Goal: Task Accomplishment & Management: Manage account settings

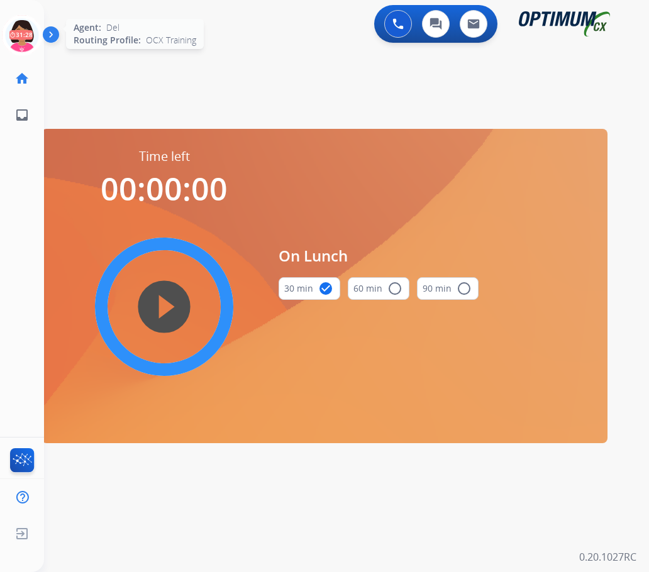
click at [21, 37] on icon at bounding box center [22, 35] width 41 height 41
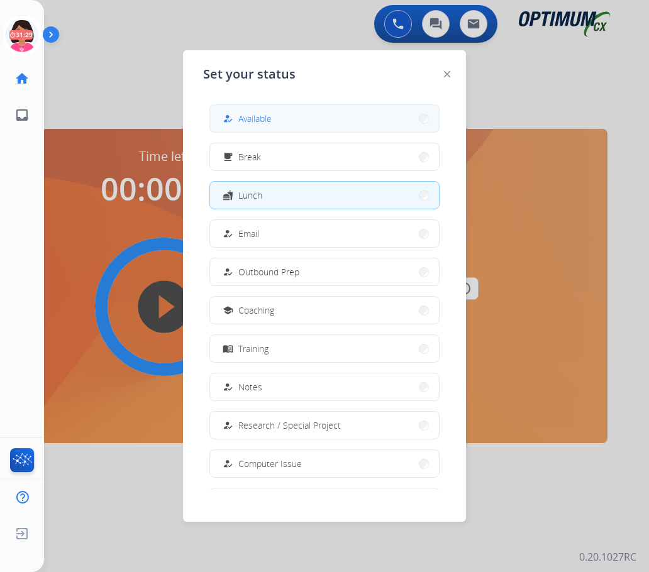
click at [243, 123] on span "Available" at bounding box center [254, 118] width 33 height 13
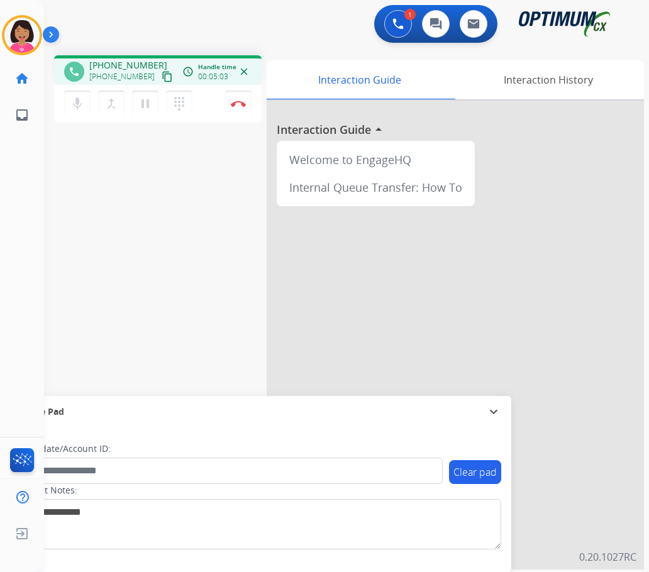
click at [2, 191] on div "Del Busy Edit Avatar Agent: [PERSON_NAME] Profile: OCX Training home Home Home …" at bounding box center [22, 286] width 44 height 572
click at [246, 111] on button "Disconnect" at bounding box center [238, 104] width 26 height 26
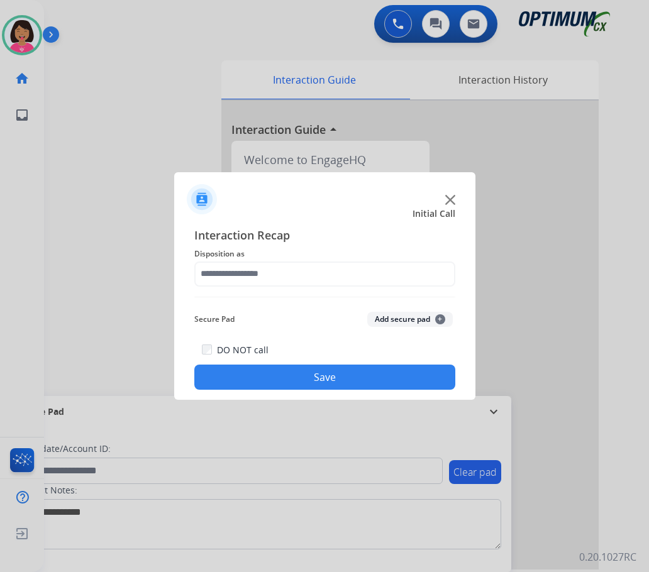
click at [385, 255] on span "Disposition as" at bounding box center [324, 254] width 261 height 15
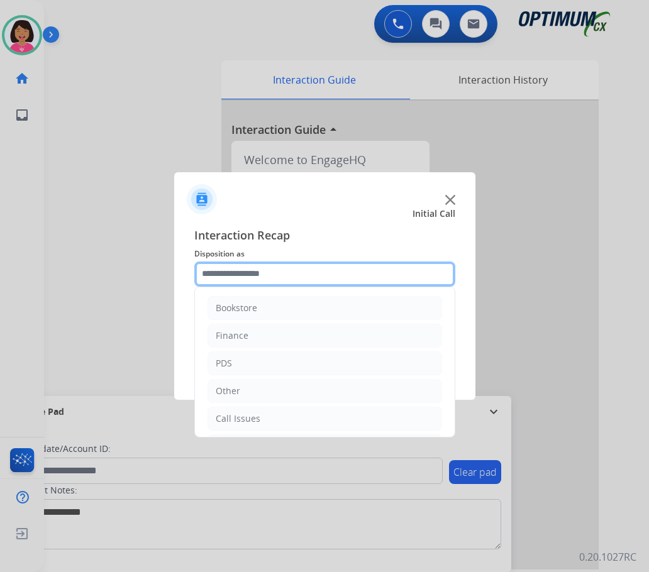
click at [385, 269] on input "text" at bounding box center [324, 274] width 261 height 25
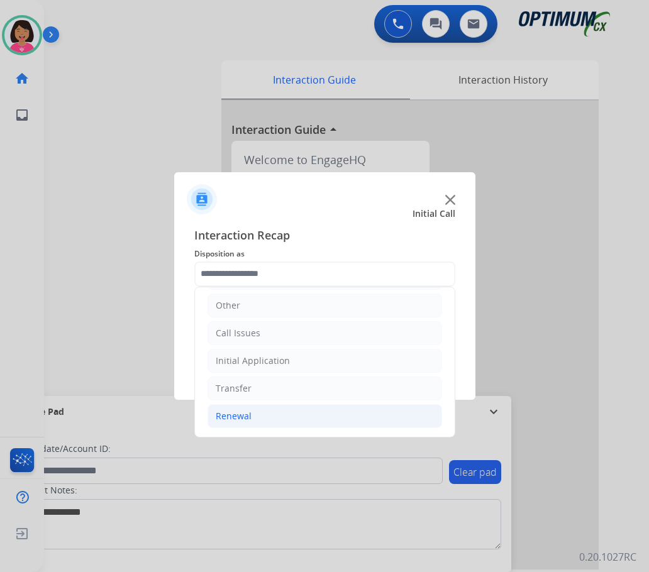
click at [307, 417] on li "Renewal" at bounding box center [325, 416] width 235 height 24
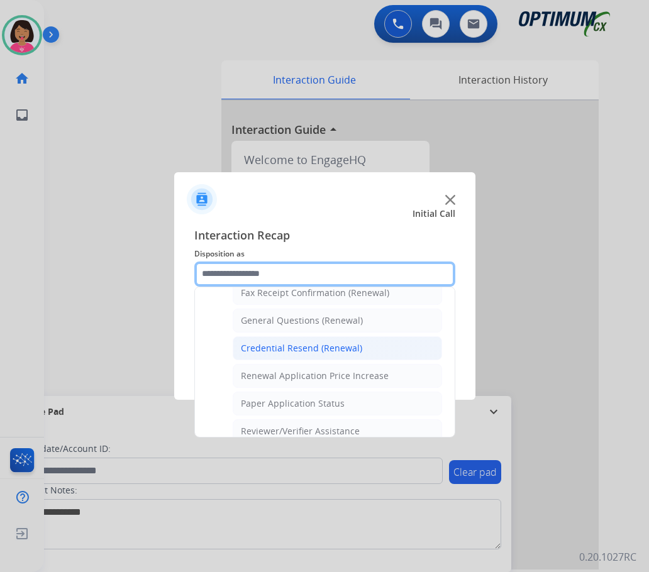
scroll to position [297, 0]
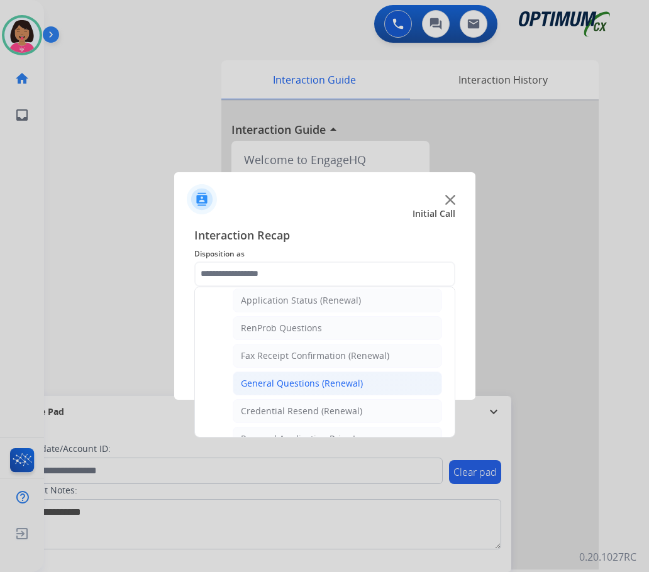
click at [296, 388] on div "General Questions (Renewal)" at bounding box center [302, 383] width 122 height 13
type input "**********"
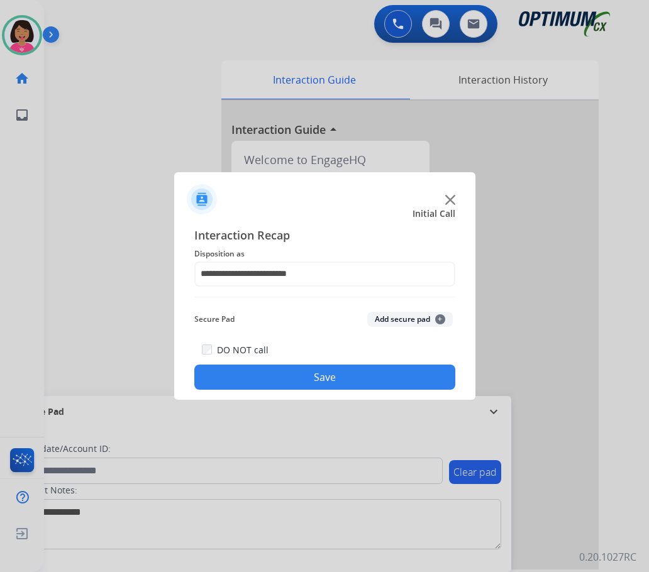
click at [301, 371] on button "Save" at bounding box center [324, 377] width 261 height 25
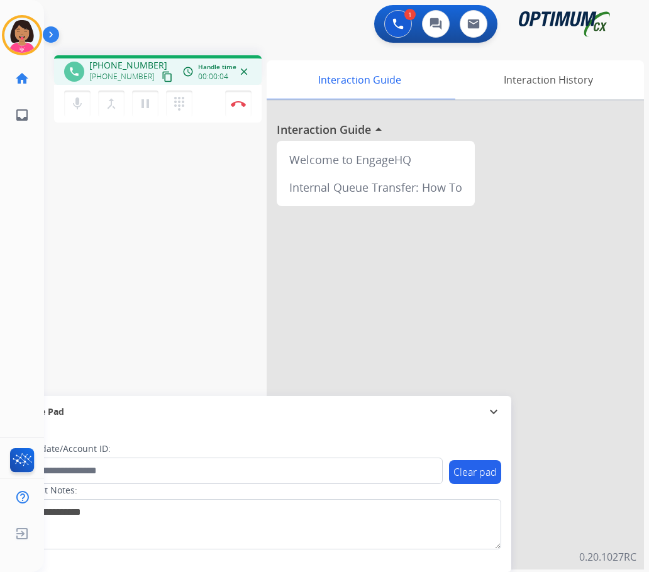
click at [40, 203] on div "Del Busy Edit Avatar Agent: [PERSON_NAME] Profile: OCX Training home Home Home …" at bounding box center [22, 286] width 44 height 572
click at [162, 80] on mat-icon "content_copy" at bounding box center [167, 76] width 11 height 11
click at [8, 214] on div "Del Busy Edit Avatar Agent: [PERSON_NAME] Profile: OCX Training home Home Home …" at bounding box center [22, 286] width 44 height 572
click at [240, 104] on img at bounding box center [238, 104] width 15 height 6
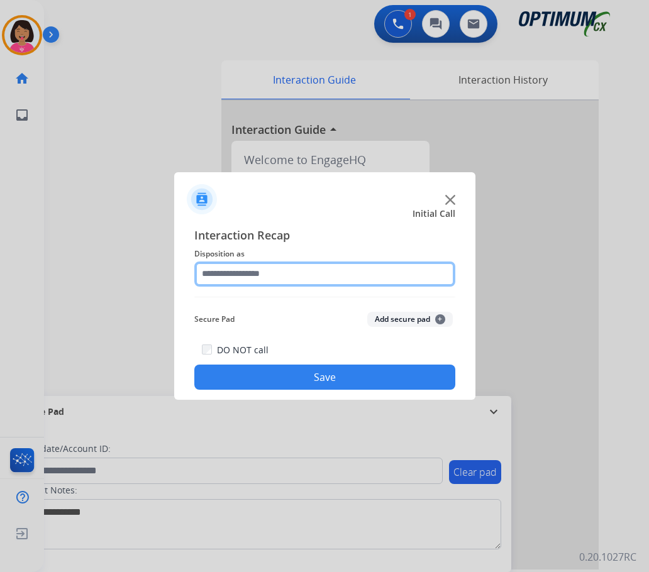
drag, startPoint x: 250, startPoint y: 267, endPoint x: 255, endPoint y: 277, distance: 11.2
click at [255, 277] on input "text" at bounding box center [324, 274] width 261 height 25
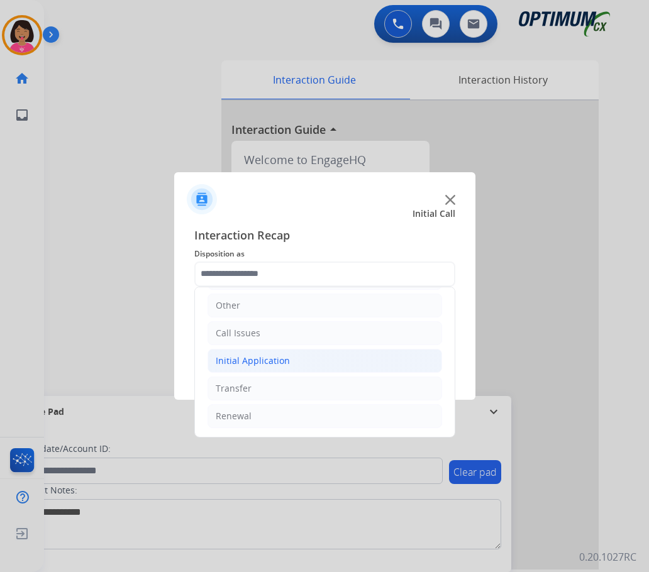
click at [278, 362] on div "Initial Application" at bounding box center [253, 361] width 74 height 13
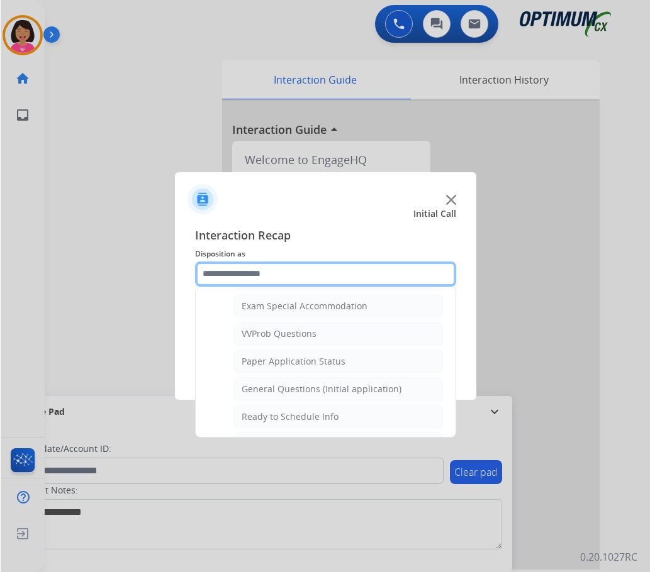
scroll to position [651, 0]
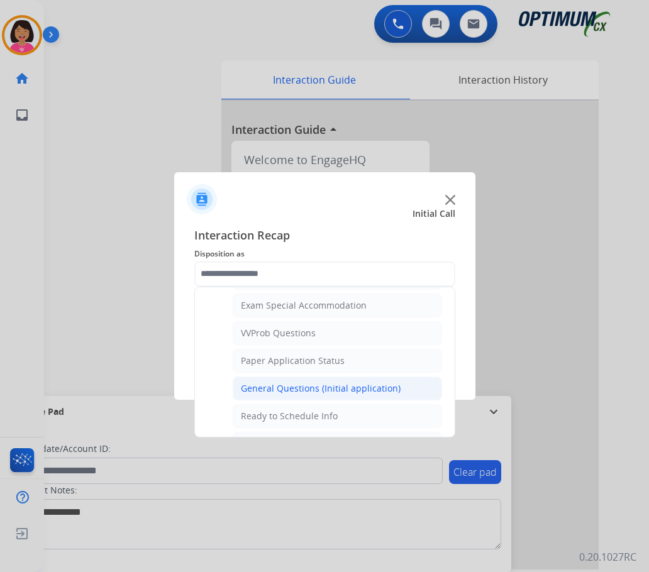
click at [276, 382] on div "General Questions (Initial application)" at bounding box center [321, 388] width 160 height 13
type input "**********"
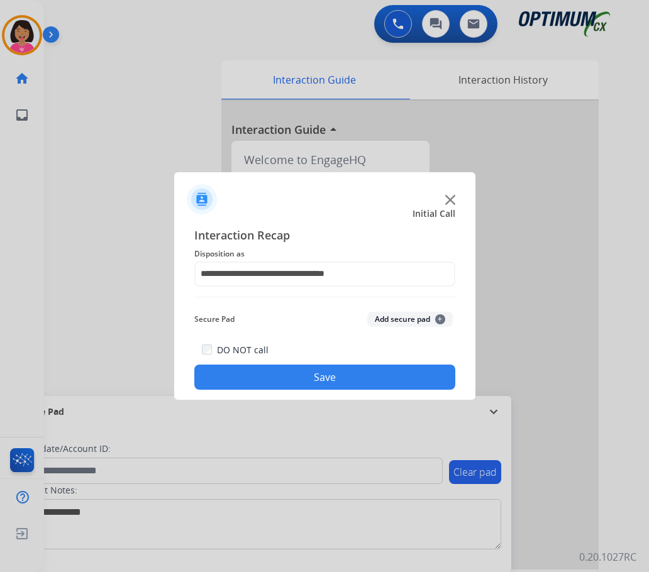
click at [275, 383] on button "Save" at bounding box center [324, 377] width 261 height 25
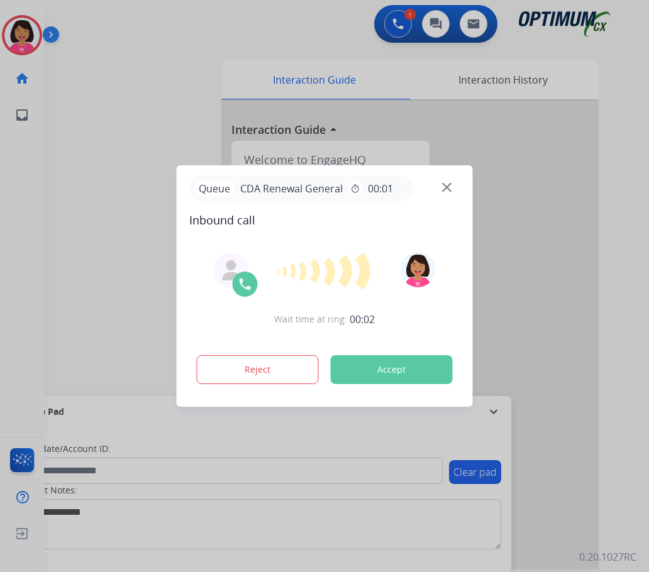
click at [31, 178] on div at bounding box center [324, 286] width 649 height 572
click at [447, 187] on img at bounding box center [446, 187] width 9 height 9
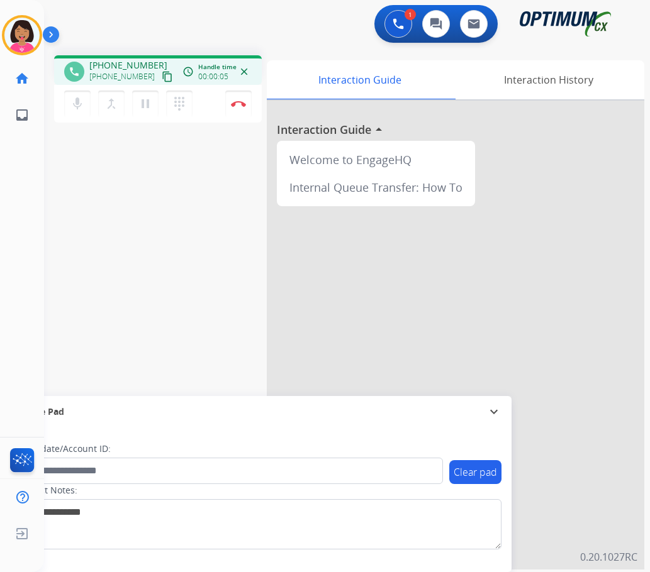
click at [165, 78] on div "phone +17707742110 +17707742110 content_copy access_time Call metrics Queue 00:…" at bounding box center [158, 70] width 208 height 30
click at [162, 80] on mat-icon "content_copy" at bounding box center [167, 76] width 11 height 11
click at [89, 184] on div "phone +17707742110 +17707742110 content_copy access_time Call metrics Queue 00:…" at bounding box center [331, 307] width 575 height 524
click at [162, 79] on mat-icon "content_copy" at bounding box center [167, 76] width 11 height 11
click at [47, 218] on div "phone +17707742110 +17707742110 content_copy access_time Call metrics Queue 00:…" at bounding box center [331, 307] width 575 height 524
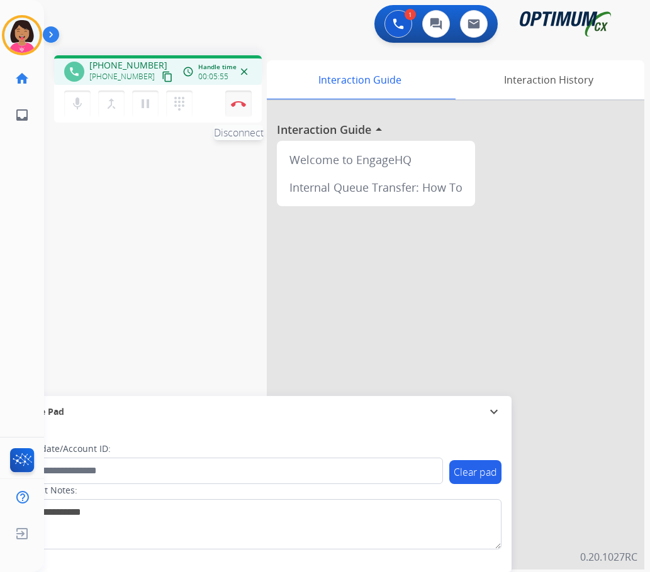
click at [241, 104] on img at bounding box center [238, 104] width 15 height 6
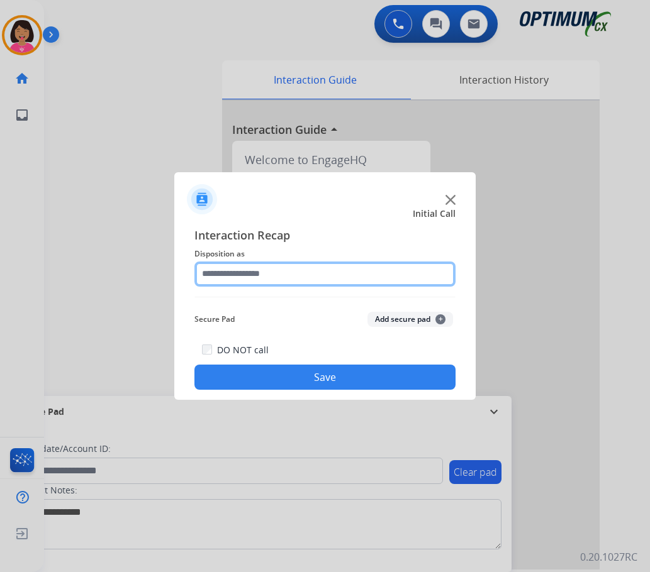
click at [288, 265] on input "text" at bounding box center [324, 274] width 261 height 25
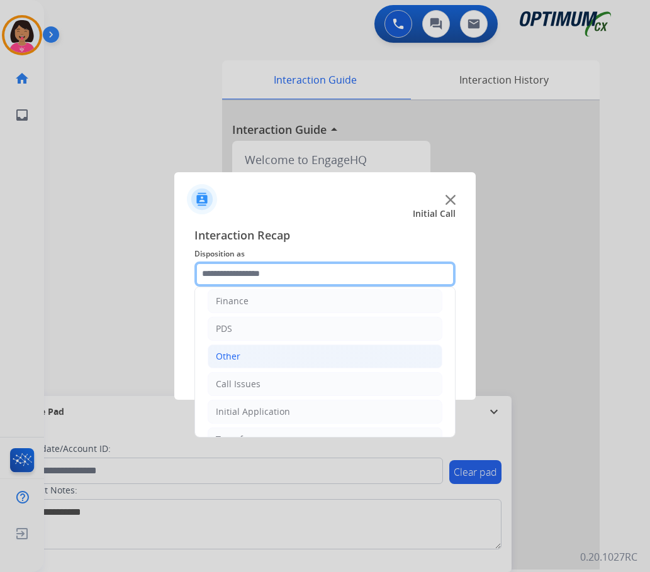
scroll to position [63, 0]
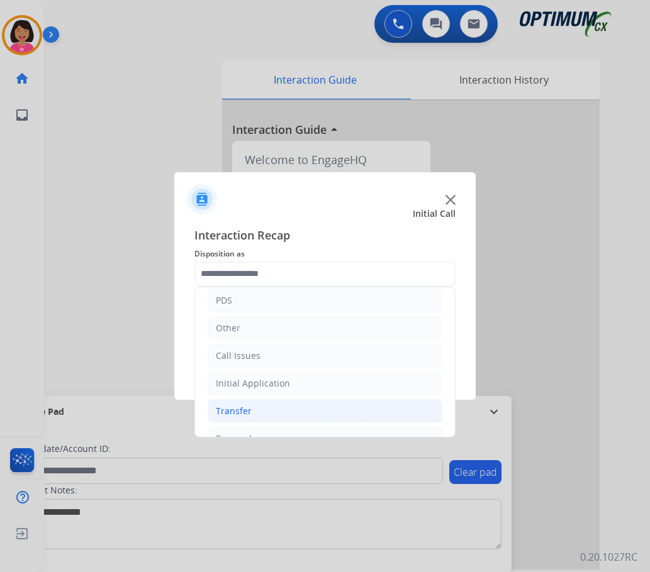
click at [292, 412] on li "Transfer" at bounding box center [325, 411] width 235 height 24
click at [287, 394] on li "Initial Application" at bounding box center [325, 384] width 235 height 24
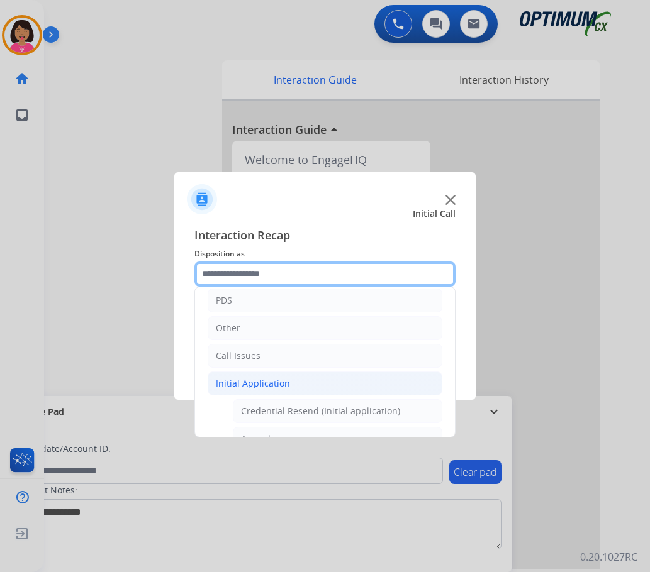
scroll to position [503, 0]
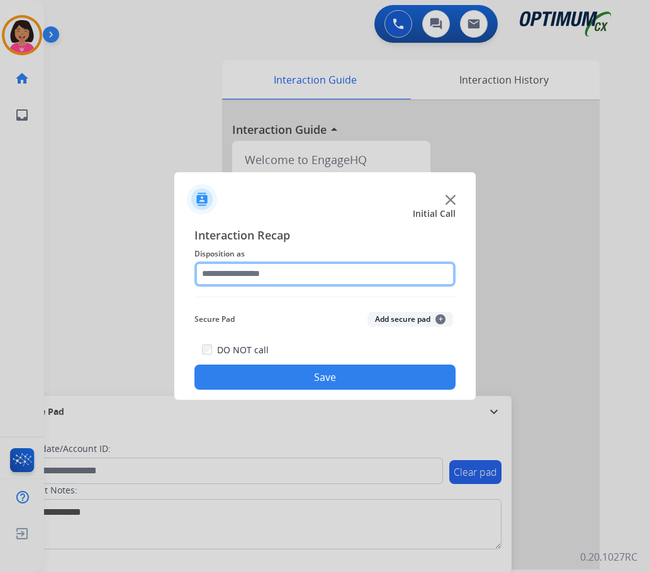
click at [257, 277] on input "text" at bounding box center [324, 274] width 261 height 25
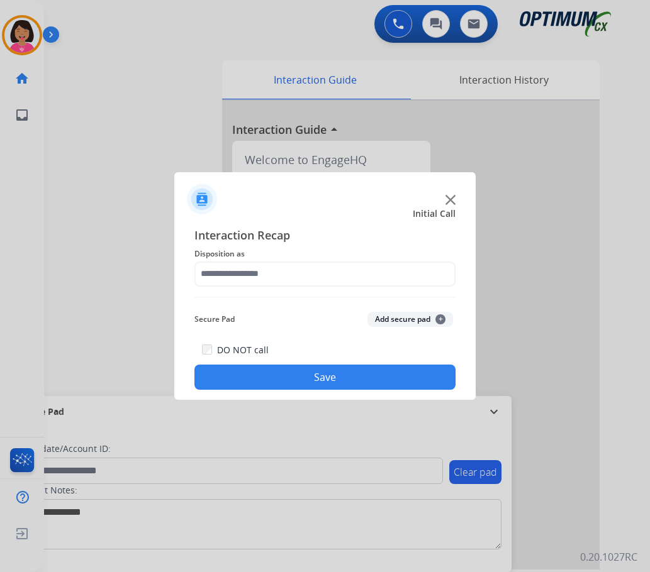
click at [349, 367] on button "Save" at bounding box center [324, 377] width 261 height 25
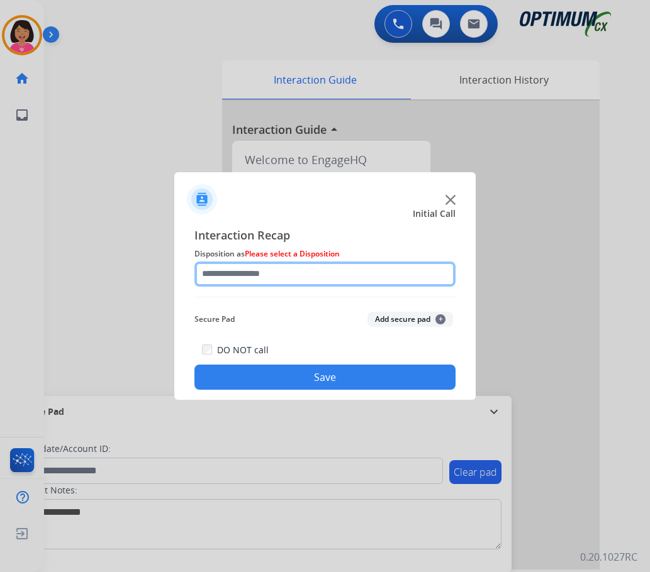
click at [367, 275] on input "text" at bounding box center [324, 274] width 261 height 25
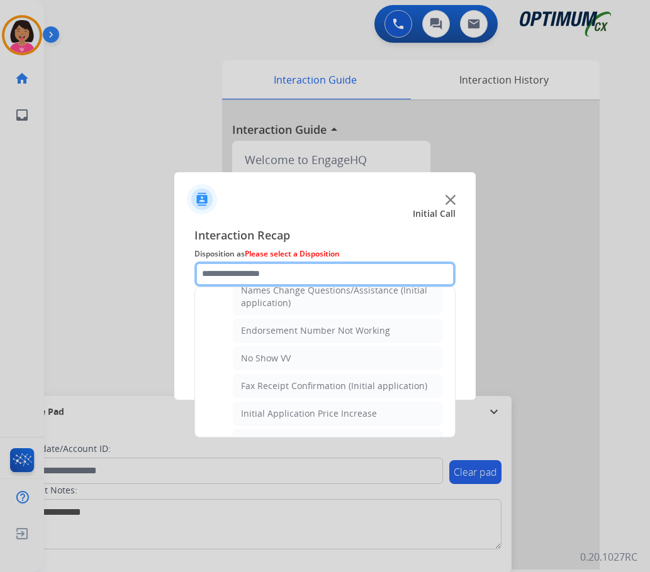
scroll to position [259, 0]
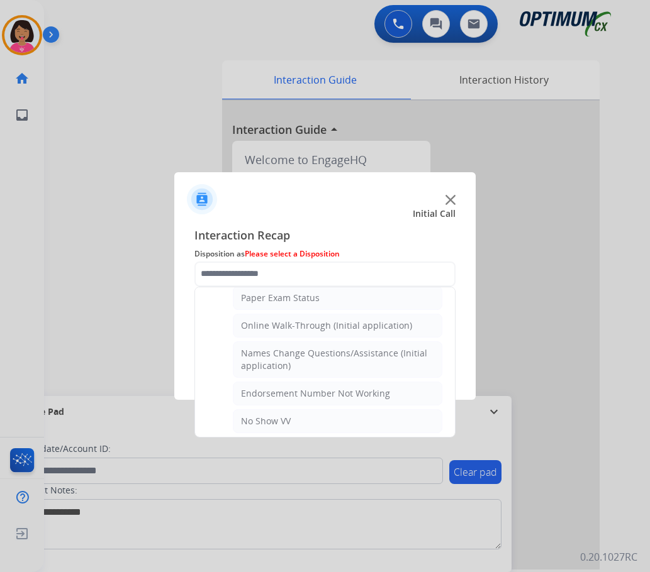
drag, startPoint x: 314, startPoint y: 322, endPoint x: 324, endPoint y: 345, distance: 24.8
click at [314, 323] on div "Online Walk-Through (Initial application)" at bounding box center [326, 325] width 171 height 13
type input "**********"
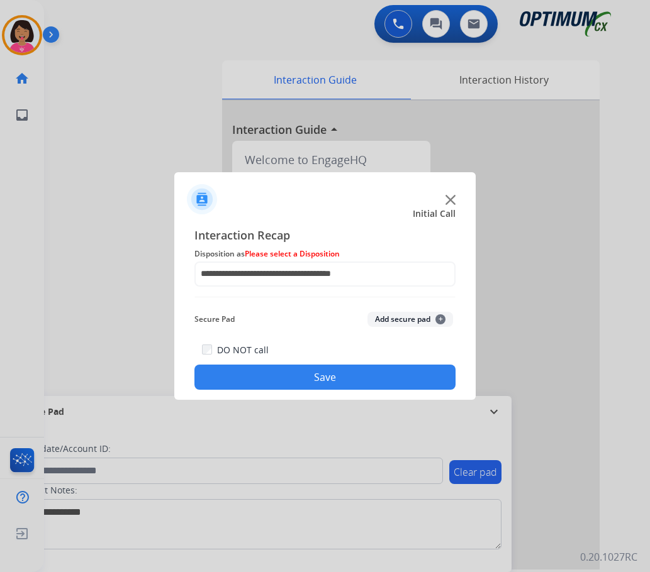
click at [333, 371] on button "Save" at bounding box center [324, 377] width 261 height 25
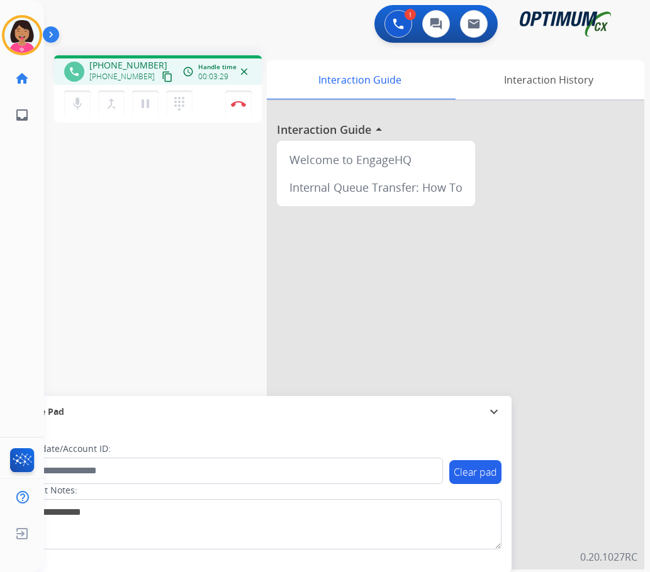
click at [23, 206] on div "Del Busy Edit Avatar Agent: [PERSON_NAME] Profile: OCX Training home Home Home …" at bounding box center [22, 286] width 44 height 572
click at [241, 104] on img at bounding box center [238, 104] width 15 height 6
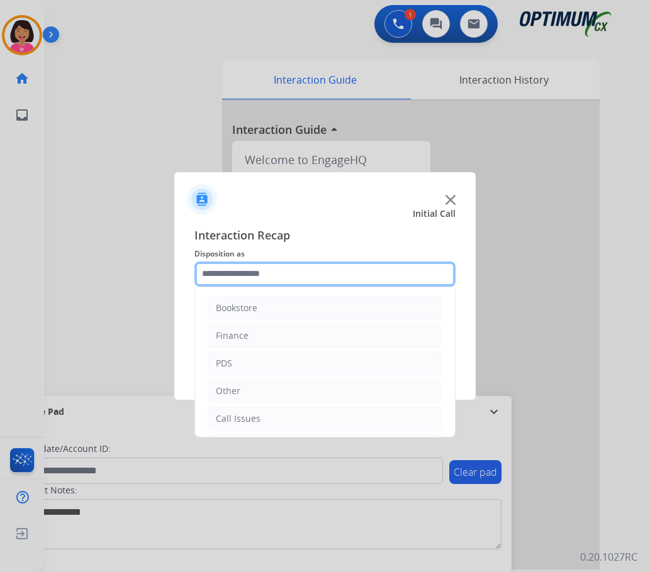
click at [269, 269] on input "text" at bounding box center [324, 274] width 261 height 25
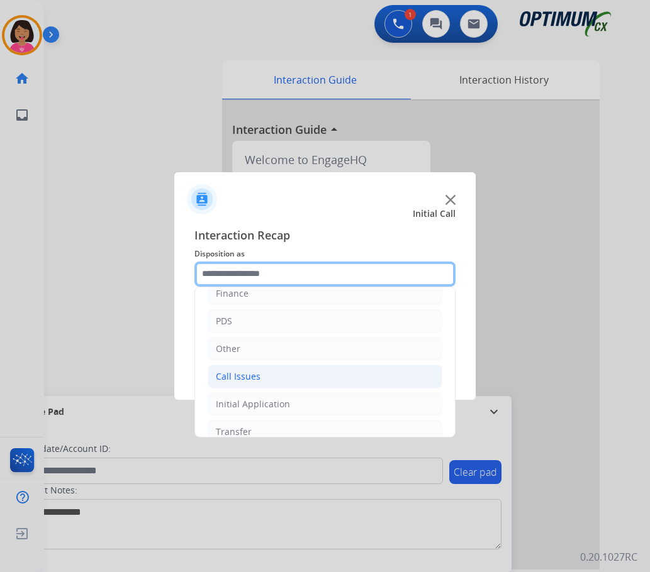
scroll to position [86, 0]
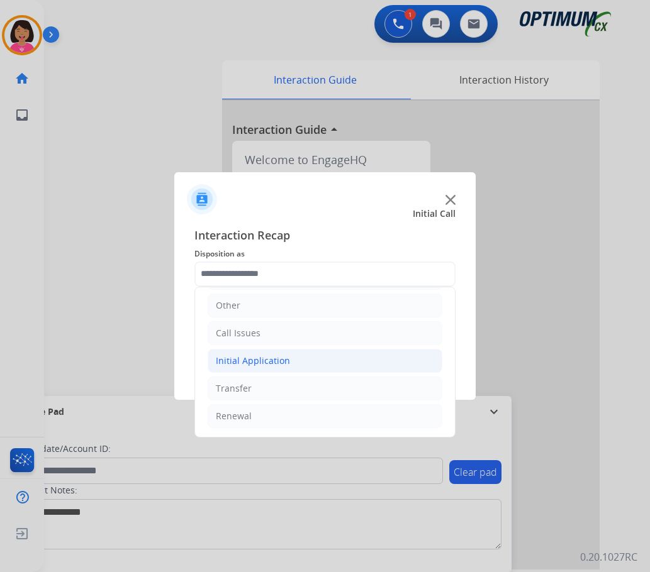
click at [263, 358] on div "Initial Application" at bounding box center [253, 361] width 74 height 13
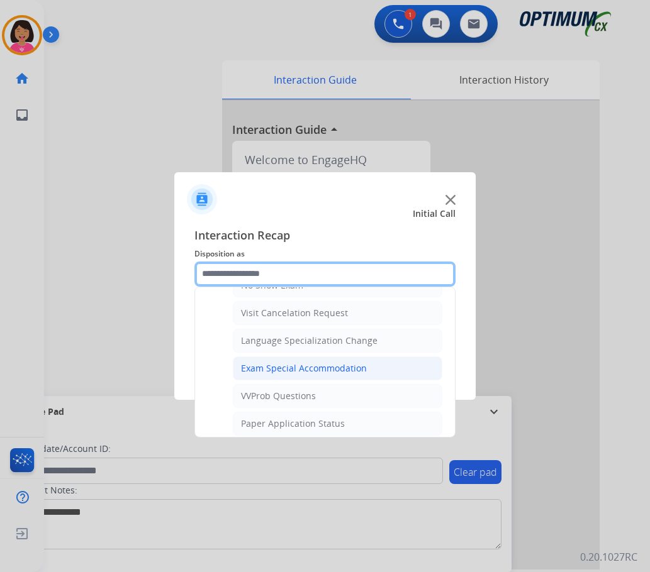
scroll to position [714, 0]
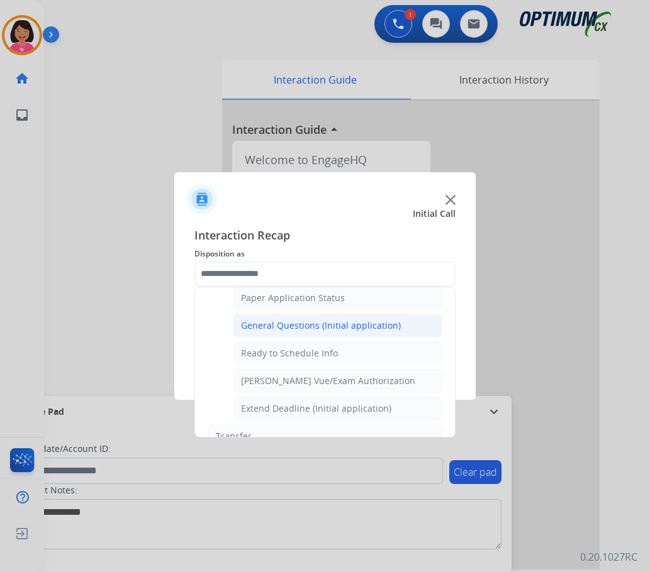
click at [282, 332] on li "General Questions (Initial application)" at bounding box center [337, 326] width 209 height 24
type input "**********"
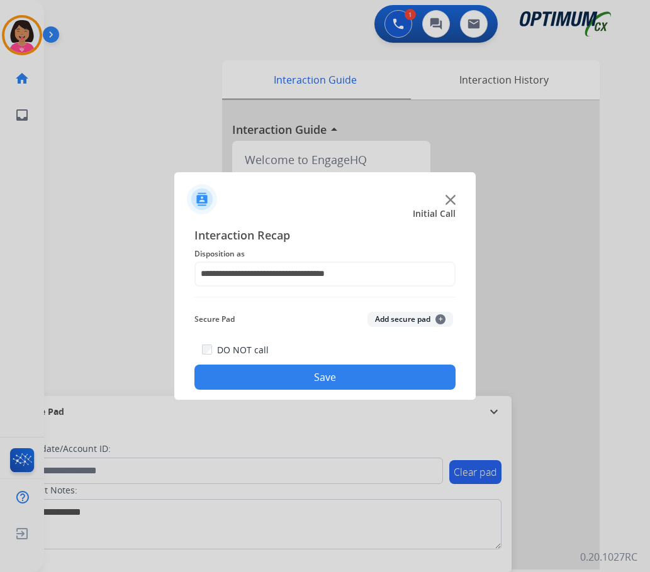
click at [291, 370] on button "Save" at bounding box center [324, 377] width 261 height 25
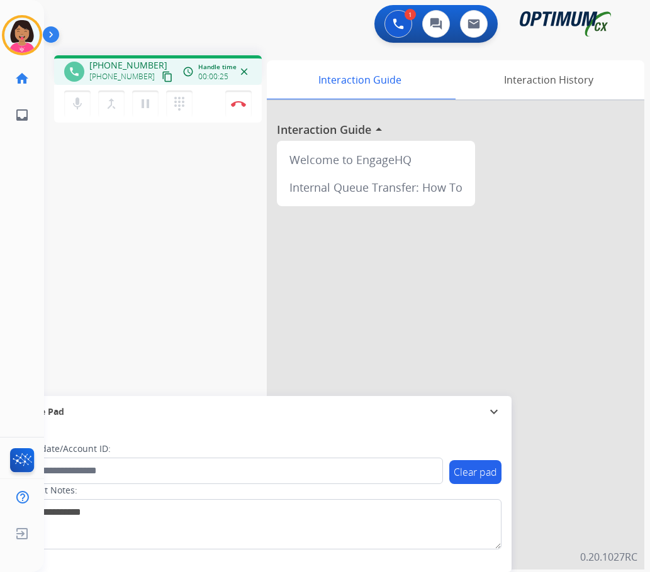
click at [162, 75] on mat-icon "content_copy" at bounding box center [167, 76] width 11 height 11
click at [89, 167] on div "phone +17725196265 +17725196265 content_copy access_time Call metrics Queue 00:…" at bounding box center [331, 307] width 575 height 524
click at [240, 110] on button "Disconnect" at bounding box center [238, 104] width 26 height 26
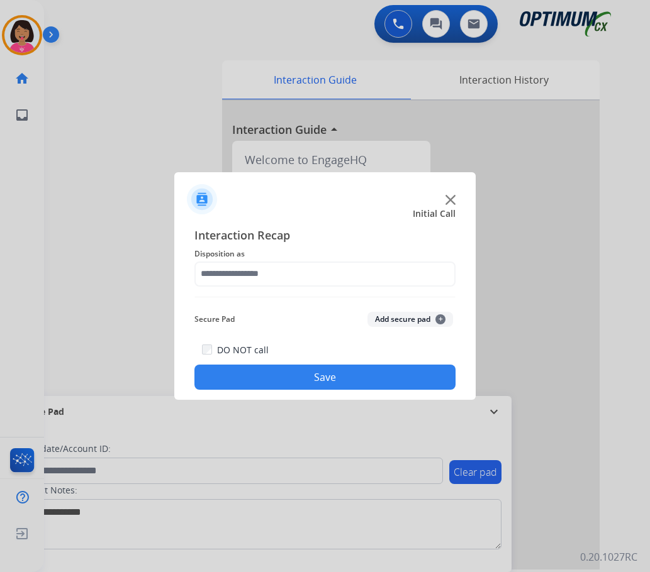
click at [66, 189] on div at bounding box center [325, 286] width 650 height 572
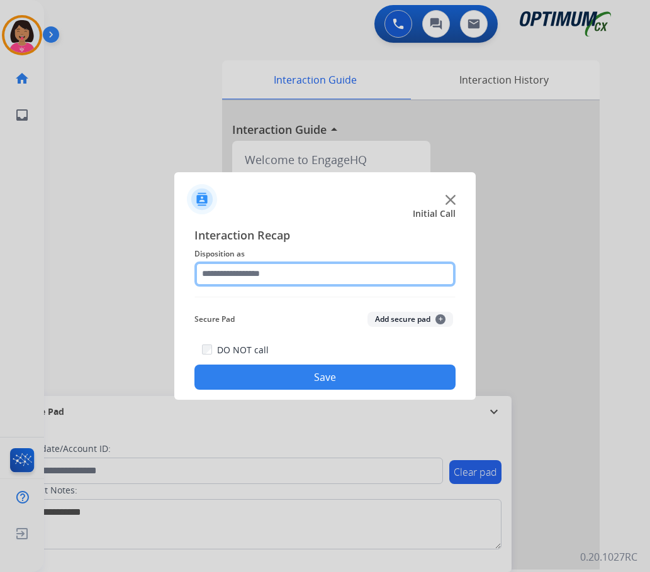
click at [228, 269] on input "text" at bounding box center [324, 274] width 261 height 25
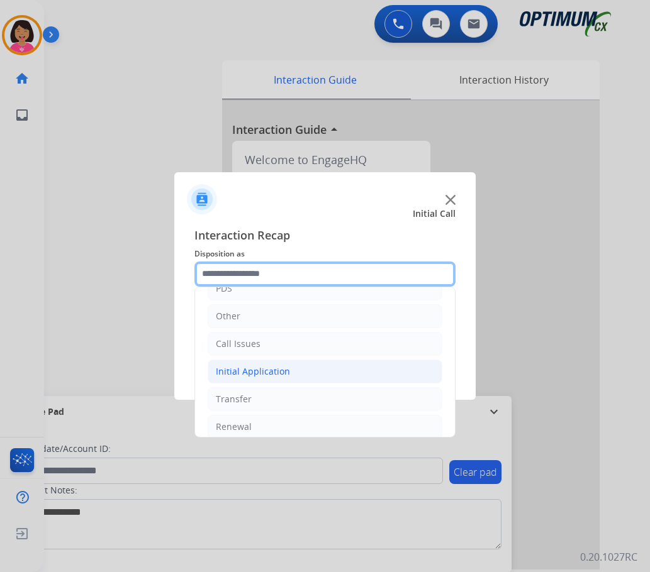
scroll to position [86, 0]
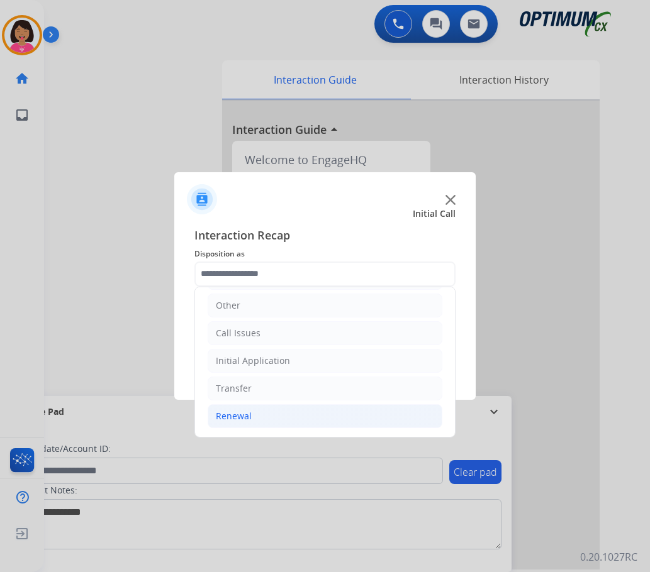
click at [296, 408] on li "Renewal" at bounding box center [325, 416] width 235 height 24
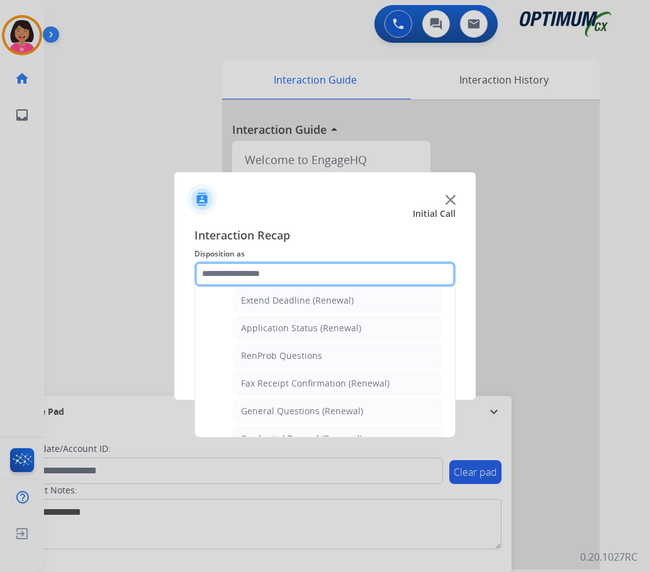
scroll to position [274, 0]
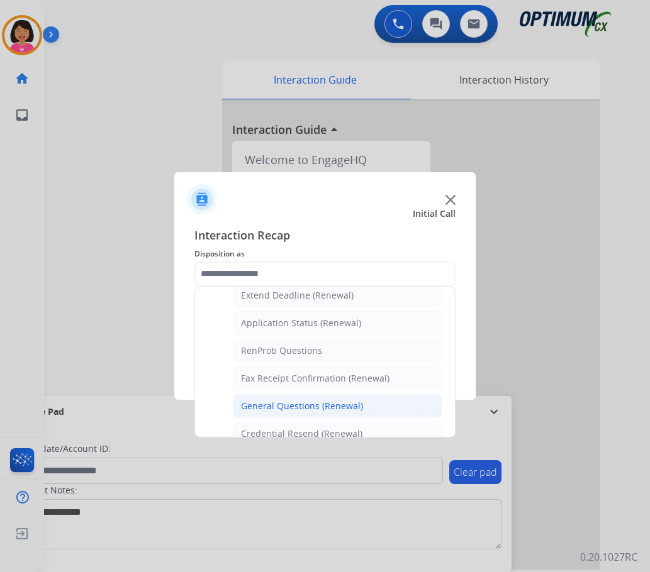
click at [301, 398] on li "General Questions (Renewal)" at bounding box center [337, 406] width 209 height 24
type input "**********"
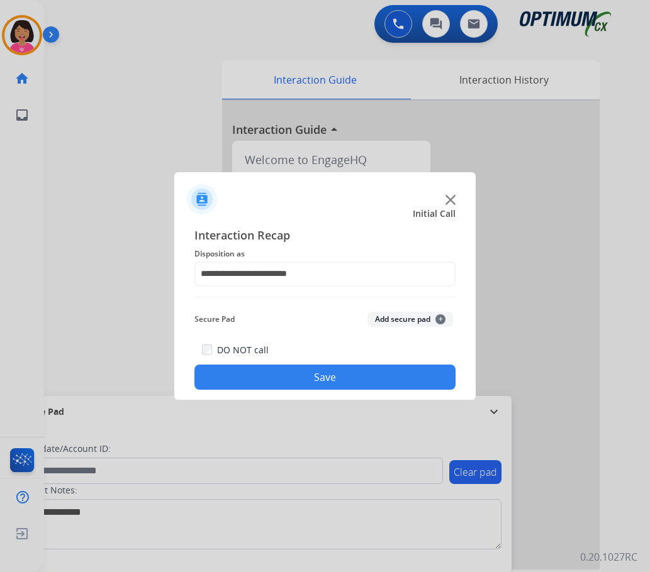
click at [306, 387] on button "Save" at bounding box center [324, 377] width 261 height 25
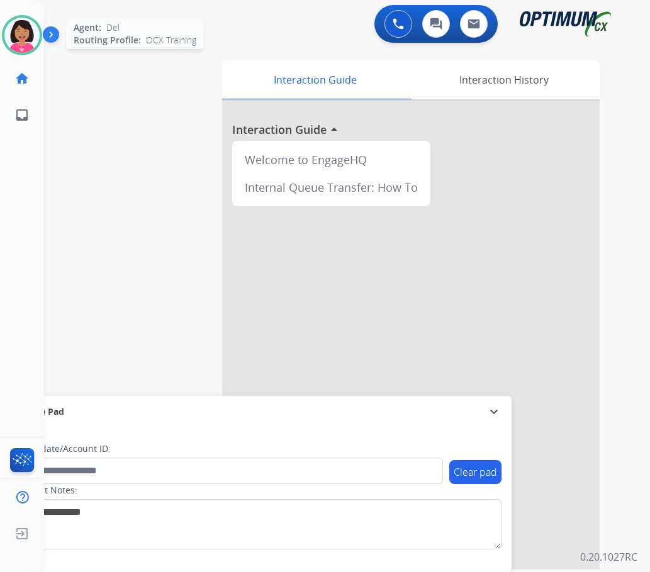
click at [20, 30] on img at bounding box center [21, 35] width 35 height 35
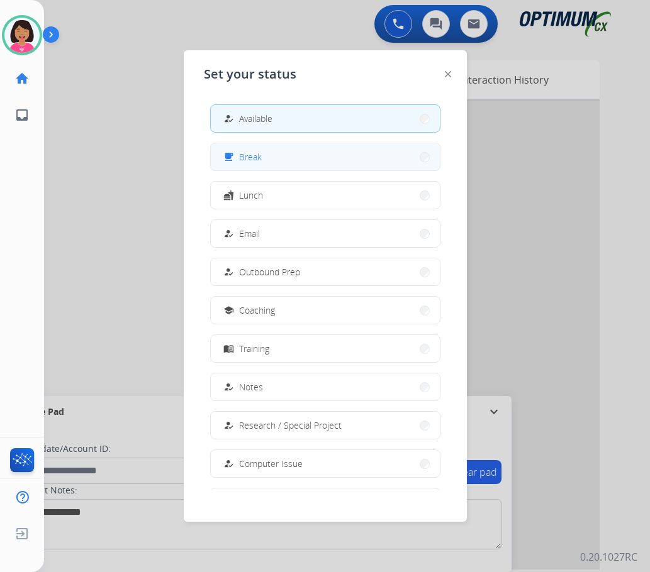
click at [272, 167] on button "free_breakfast Break" at bounding box center [325, 156] width 229 height 27
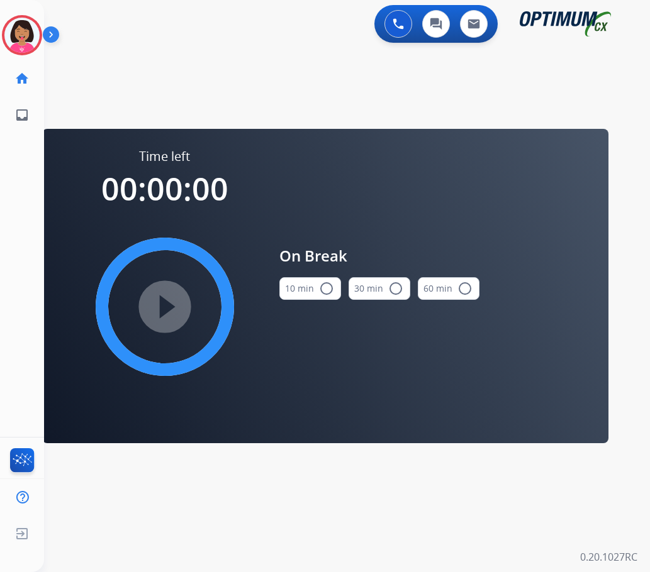
click at [297, 282] on button "10 min radio_button_unchecked" at bounding box center [310, 288] width 62 height 23
click at [166, 299] on mat-icon "play_circle_filled" at bounding box center [164, 306] width 15 height 15
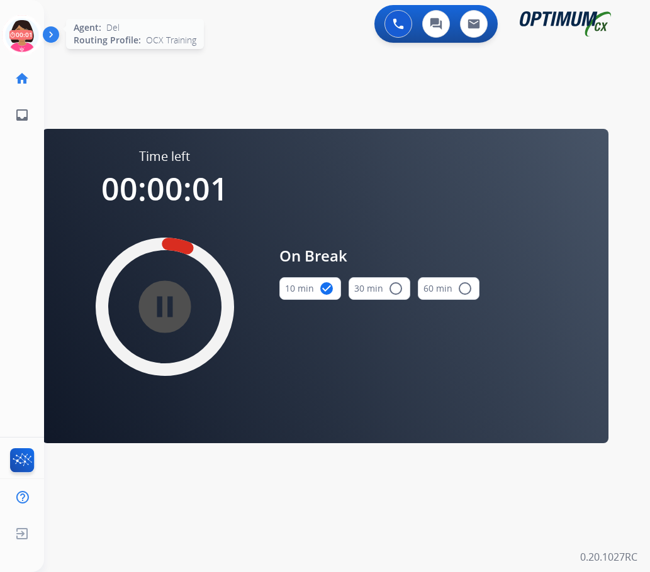
click at [11, 42] on icon at bounding box center [22, 35] width 41 height 41
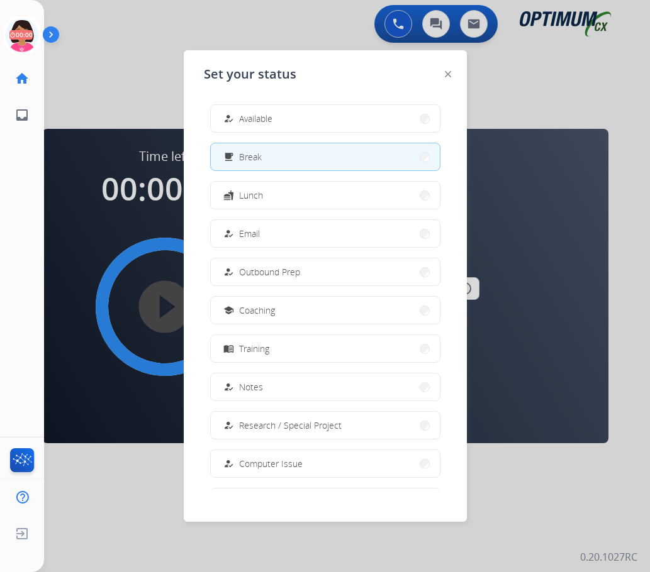
drag, startPoint x: 286, startPoint y: 113, endPoint x: 293, endPoint y: 114, distance: 7.0
click at [288, 113] on button "how_to_reg Available" at bounding box center [325, 118] width 229 height 27
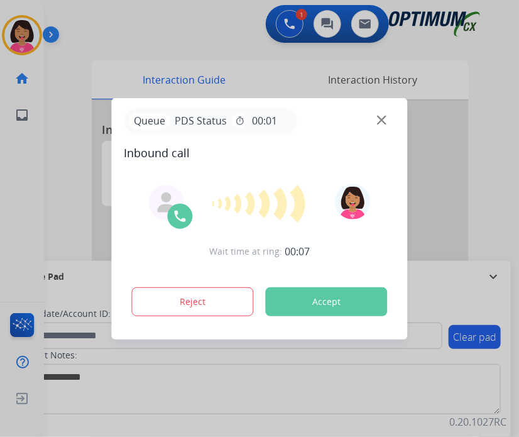
click at [238, 202] on icon at bounding box center [237, 203] width 8 height 19
click at [311, 299] on button "Accept" at bounding box center [327, 301] width 122 height 29
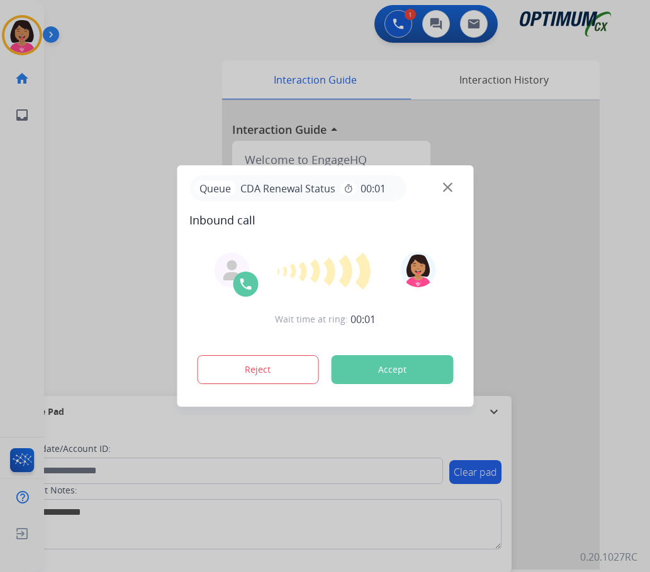
click at [450, 190] on img at bounding box center [447, 187] width 9 height 9
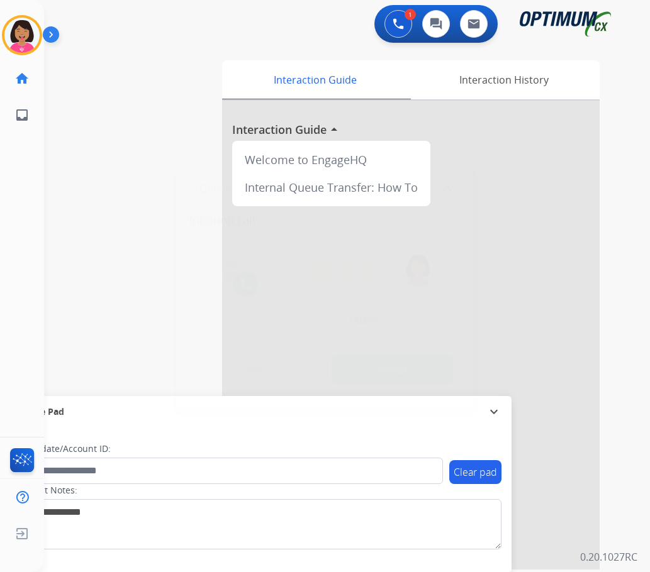
click at [405, 365] on button "Accept" at bounding box center [392, 369] width 122 height 29
click at [404, 367] on button "Accept" at bounding box center [392, 369] width 122 height 29
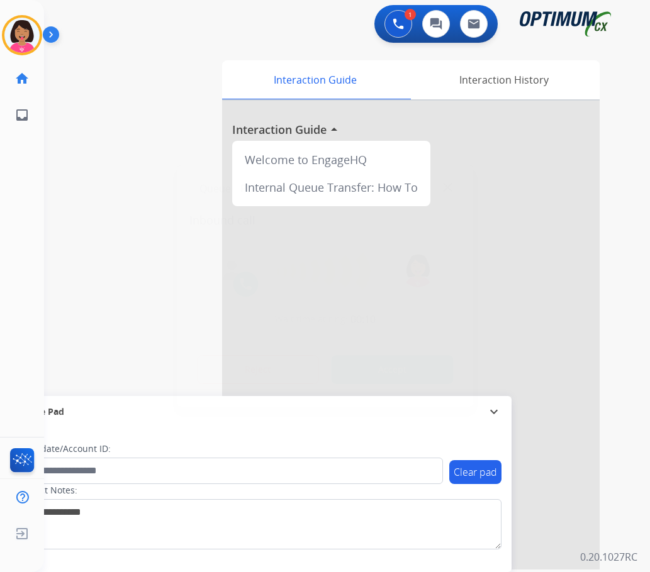
click at [404, 367] on button "Accept" at bounding box center [392, 369] width 122 height 29
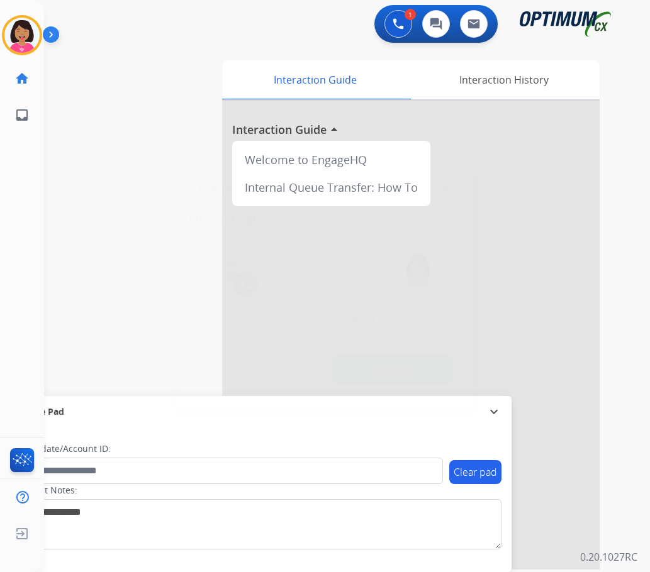
click at [404, 367] on button "Accept" at bounding box center [392, 369] width 122 height 29
click at [442, 189] on div "Queue PDS General timer 00:01" at bounding box center [324, 188] width 271 height 26
click at [446, 189] on img at bounding box center [447, 187] width 9 height 9
click at [513, 82] on div "Interaction History" at bounding box center [503, 79] width 192 height 39
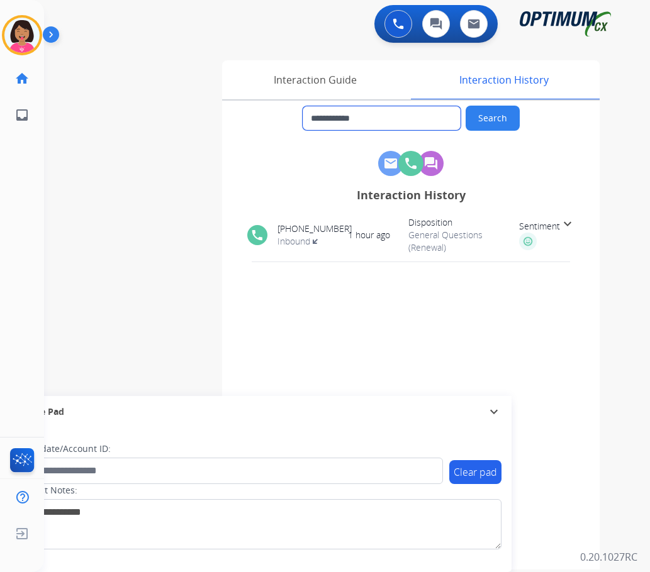
drag, startPoint x: 390, startPoint y: 117, endPoint x: 322, endPoint y: 127, distance: 68.7
click at [322, 127] on input "**********" at bounding box center [381, 118] width 158 height 24
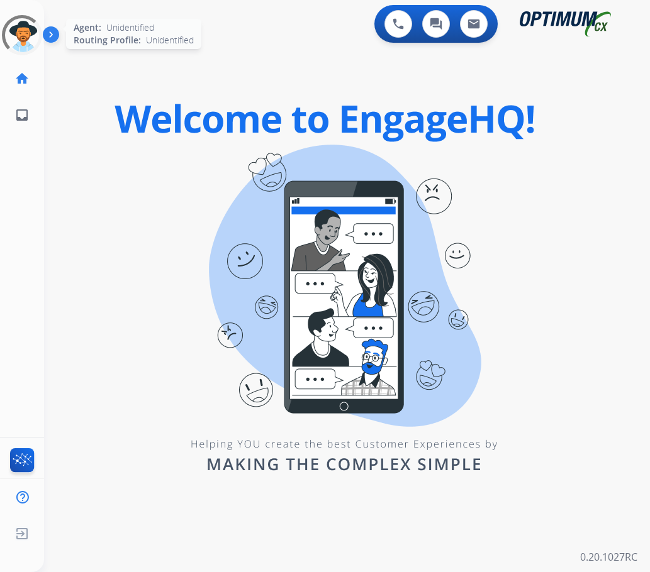
drag, startPoint x: 19, startPoint y: 43, endPoint x: 28, endPoint y: 52, distance: 12.9
click at [18, 43] on div at bounding box center [22, 35] width 57 height 57
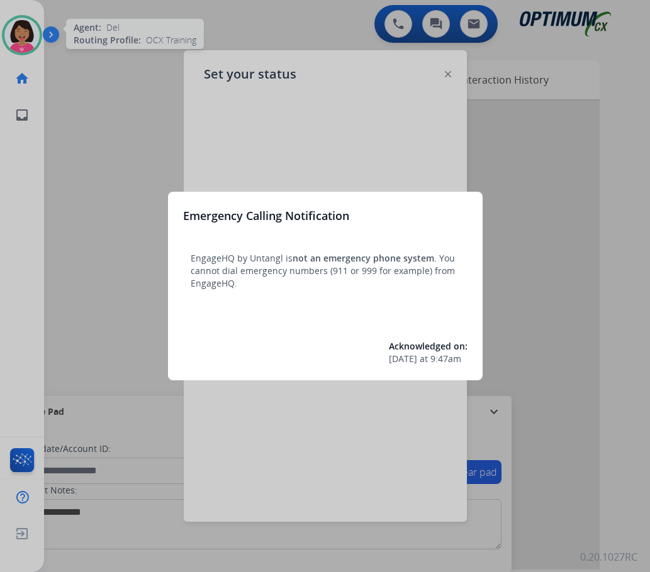
click at [330, 139] on div at bounding box center [325, 286] width 650 height 572
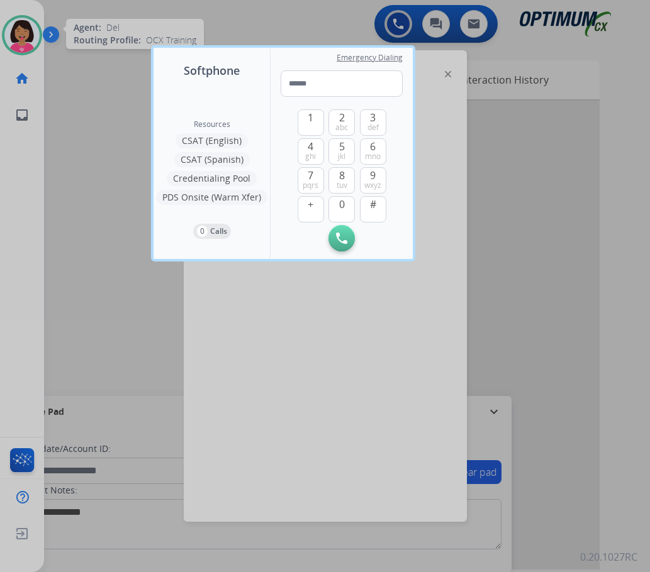
click at [20, 31] on div at bounding box center [325, 286] width 650 height 572
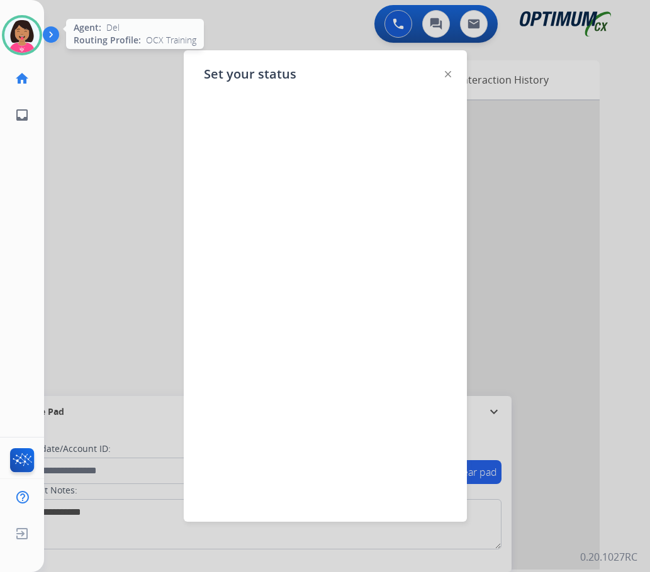
click at [446, 75] on img at bounding box center [448, 74] width 6 height 6
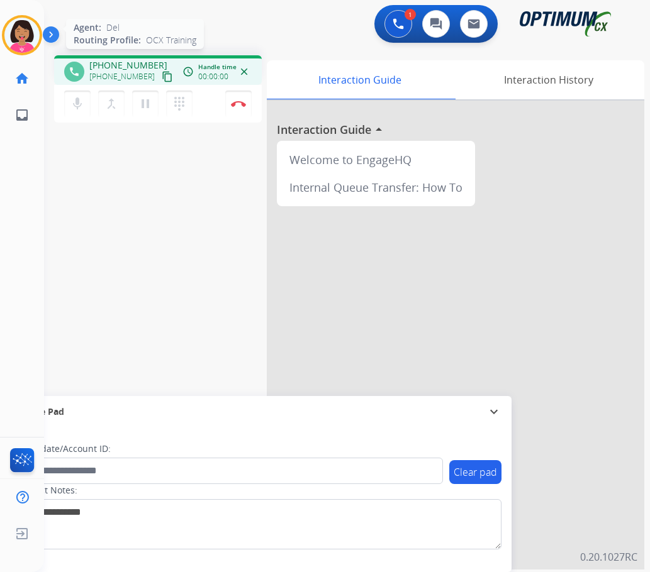
click at [162, 77] on mat-icon "content_copy" at bounding box center [167, 76] width 11 height 11
click at [54, 218] on div "phone [PHONE_NUMBER] [PHONE_NUMBER] content_copy access_time Call metrics Queue…" at bounding box center [331, 307] width 575 height 524
click at [233, 104] on img at bounding box center [238, 104] width 15 height 6
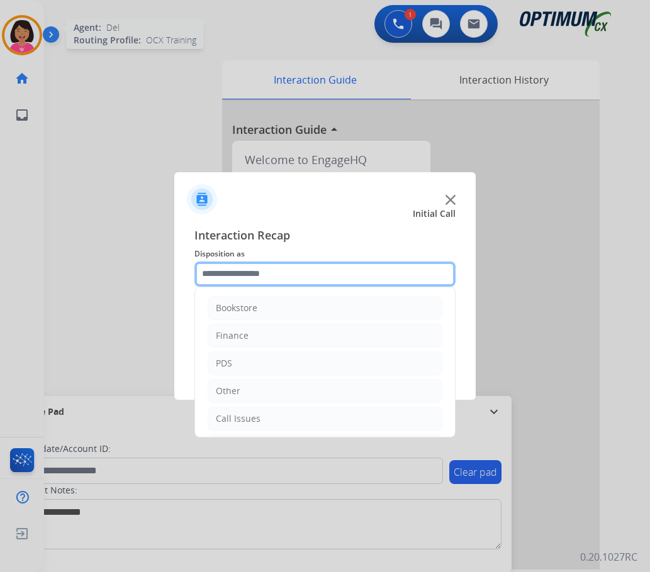
click at [247, 285] on input "text" at bounding box center [324, 274] width 261 height 25
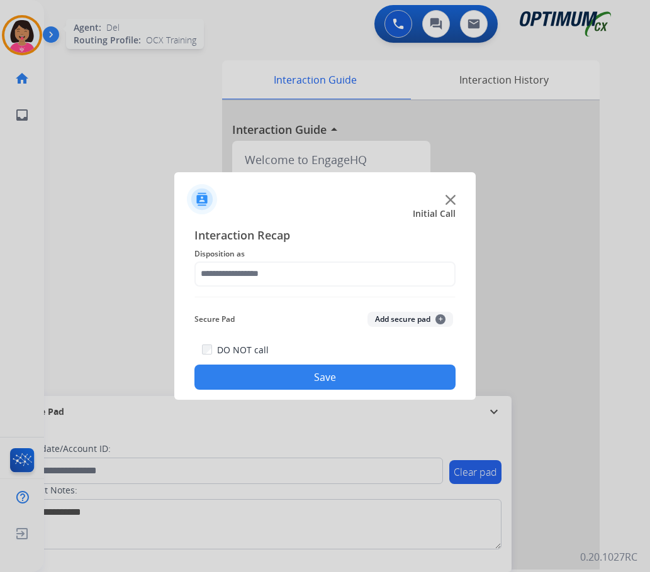
click at [46, 216] on div at bounding box center [325, 286] width 650 height 572
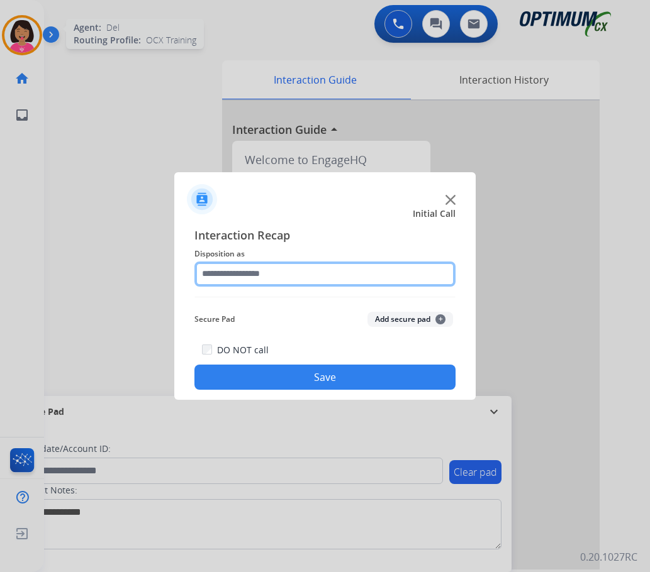
click at [270, 275] on input "text" at bounding box center [324, 274] width 261 height 25
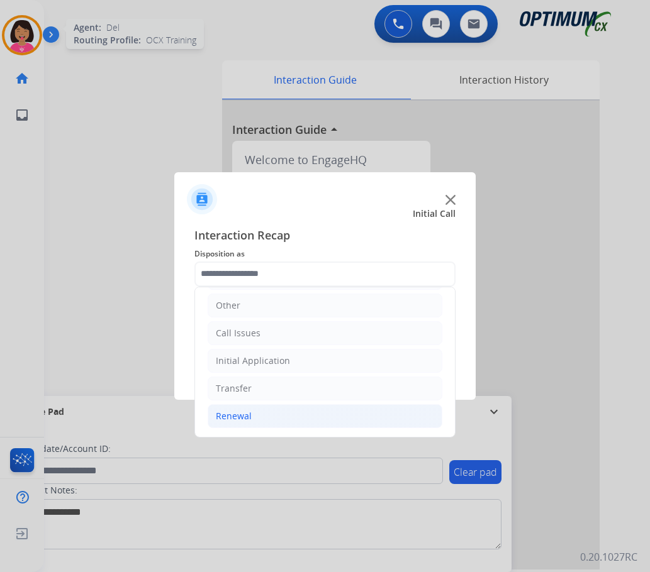
click at [285, 414] on li "Renewal" at bounding box center [325, 416] width 235 height 24
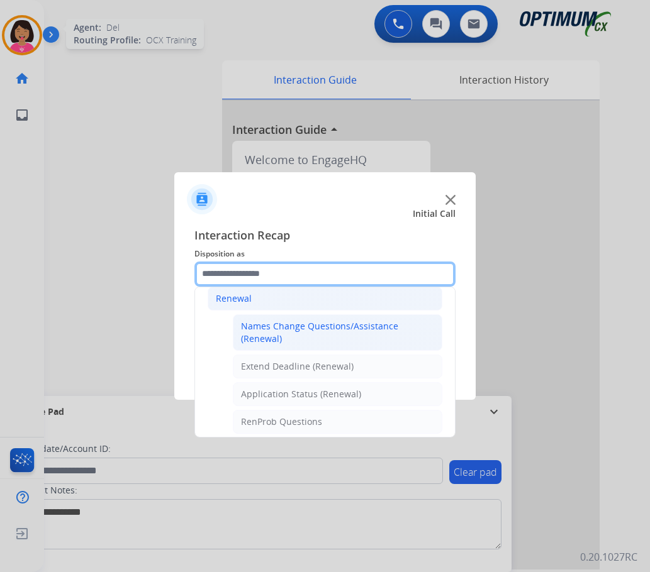
scroll to position [274, 0]
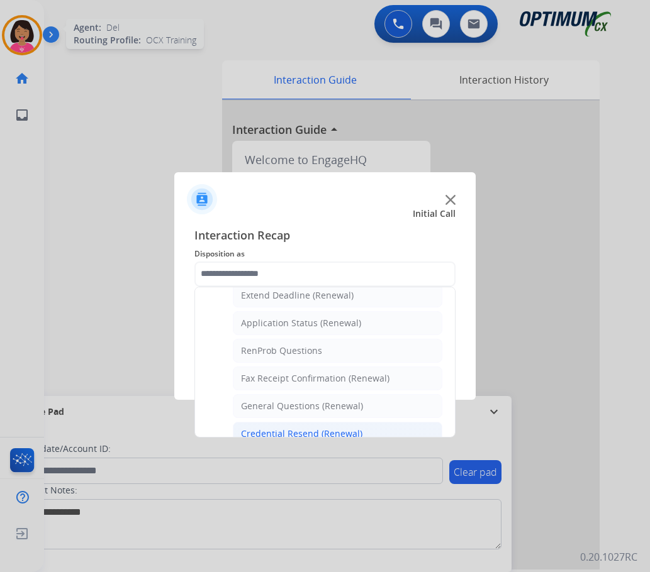
click at [304, 422] on li "Credential Resend (Renewal)" at bounding box center [337, 434] width 209 height 24
type input "**********"
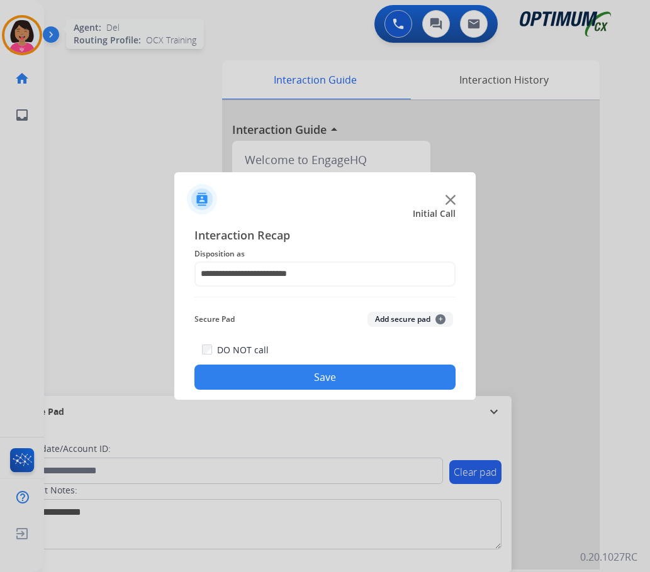
click at [301, 367] on button "Save" at bounding box center [324, 377] width 261 height 25
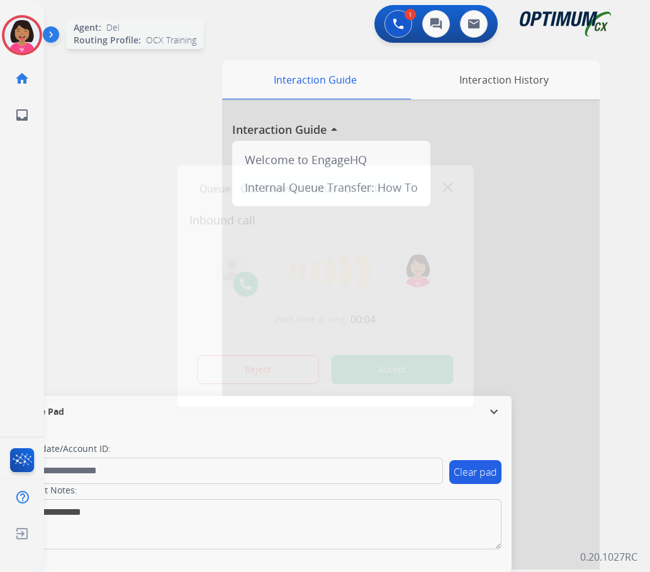
click at [38, 177] on div at bounding box center [325, 286] width 650 height 572
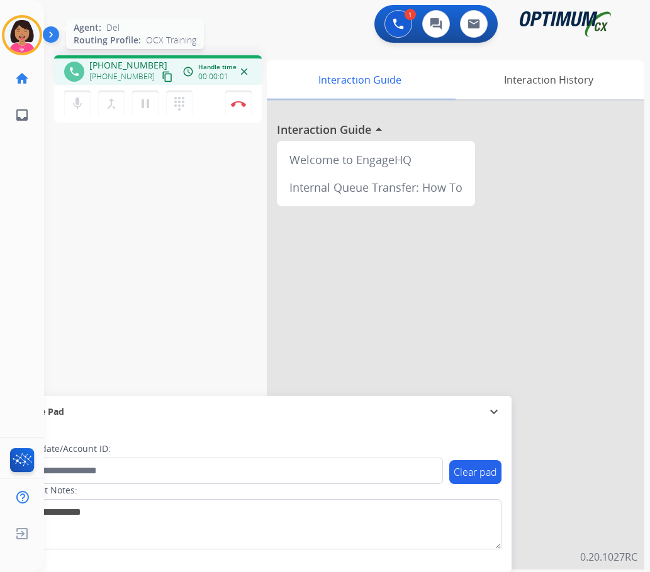
click at [162, 77] on mat-icon "content_copy" at bounding box center [167, 76] width 11 height 11
click at [8, 324] on div "Del Busy Edit Avatar Agent: [PERSON_NAME] Profile: OCX Training home Home Home …" at bounding box center [22, 286] width 44 height 572
click at [244, 101] on img at bounding box center [238, 104] width 15 height 6
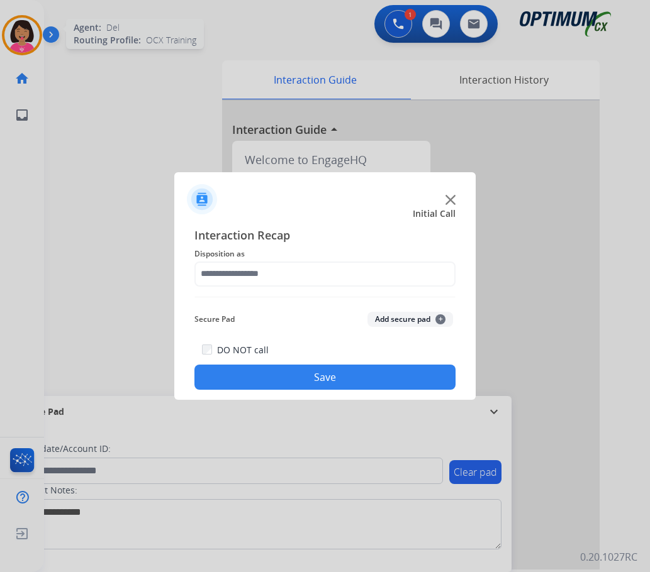
click at [290, 260] on span "Disposition as" at bounding box center [324, 254] width 261 height 15
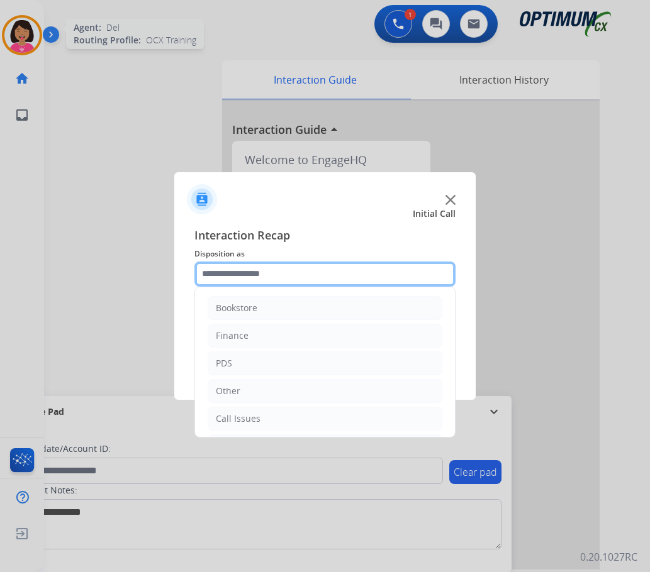
click at [291, 267] on input "text" at bounding box center [324, 274] width 261 height 25
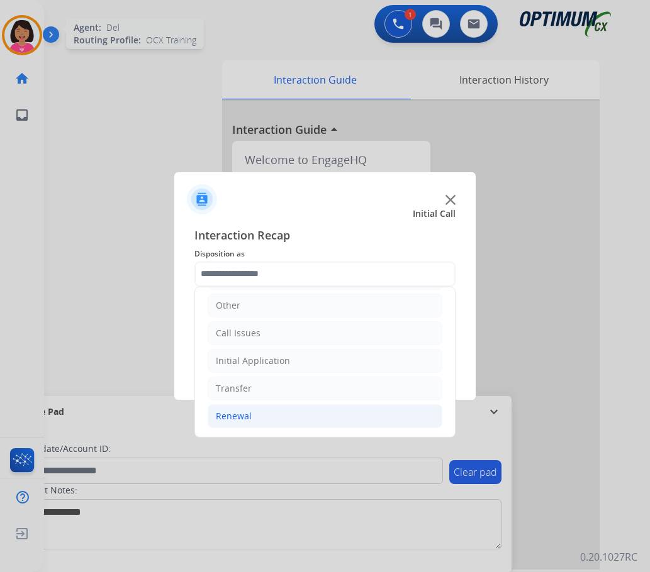
click at [250, 417] on div "Renewal" at bounding box center [234, 416] width 36 height 13
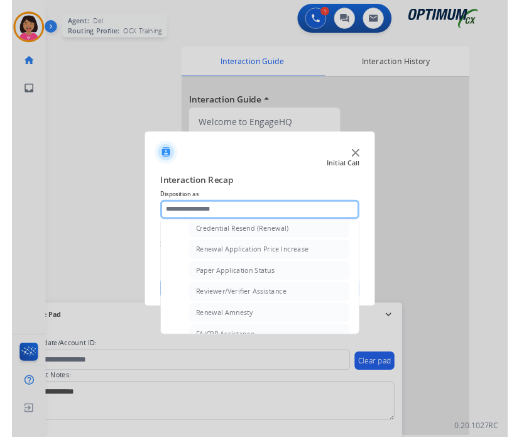
scroll to position [485, 0]
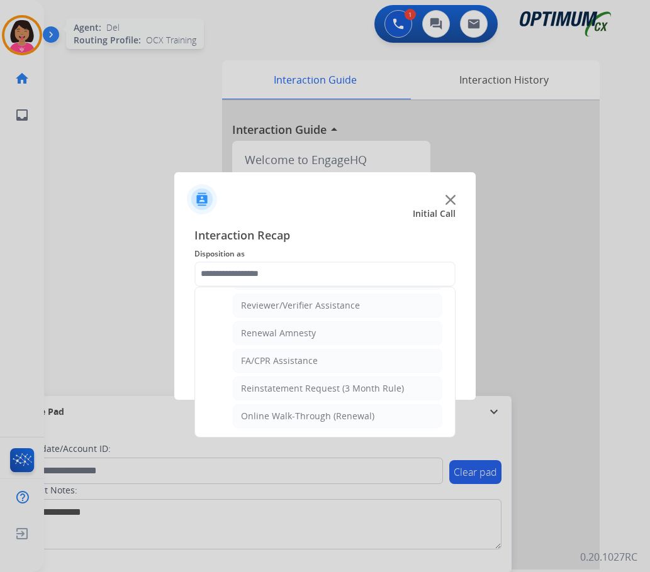
click at [275, 318] on ul "Names Change Questions/Assistance (Renewal) Extend Deadline (Renewal) Applicati…" at bounding box center [325, 230] width 235 height 396
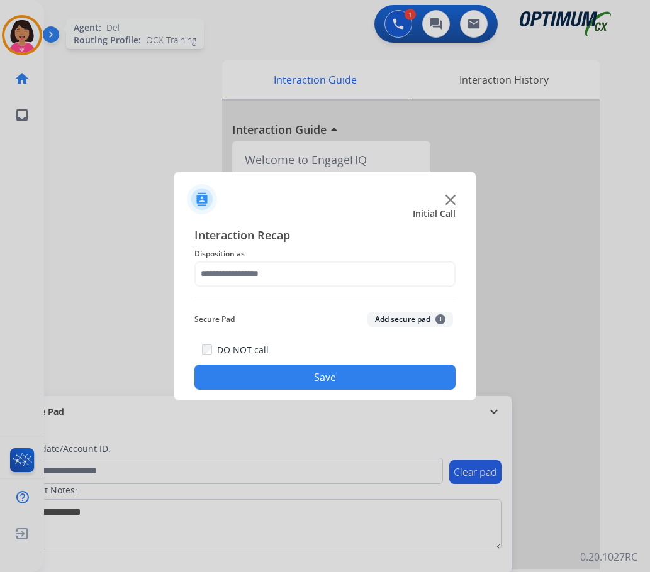
click at [302, 385] on button "Save" at bounding box center [324, 377] width 261 height 25
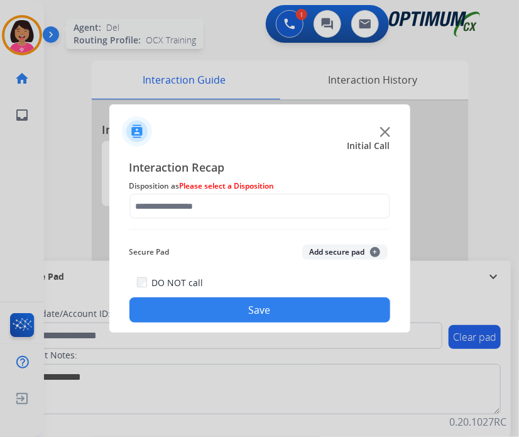
click at [482, 196] on div at bounding box center [259, 218] width 519 height 437
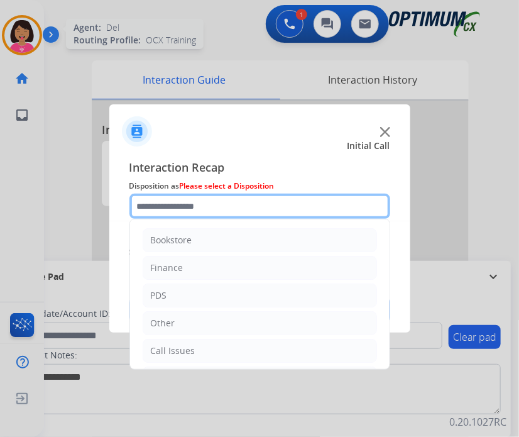
click at [236, 196] on input "text" at bounding box center [260, 206] width 261 height 25
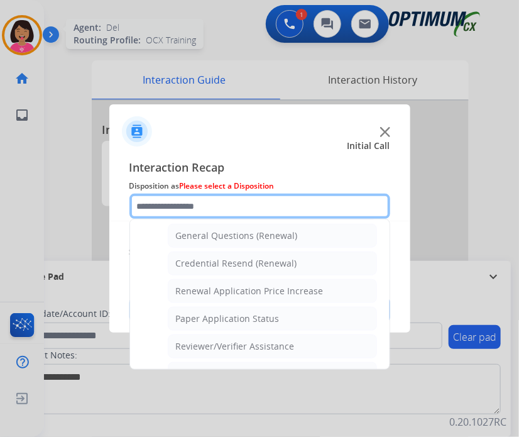
scroll to position [377, 0]
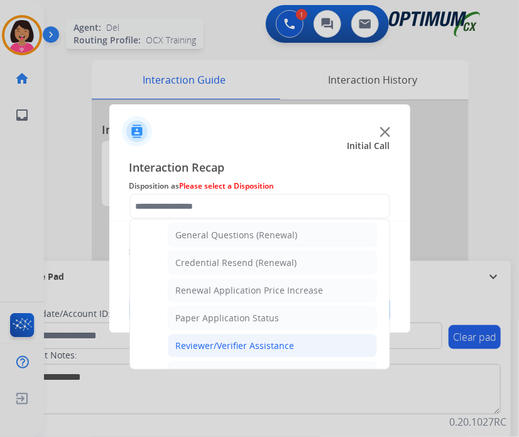
click at [252, 340] on div "Reviewer/Verifier Assistance" at bounding box center [235, 346] width 119 height 13
type input "**********"
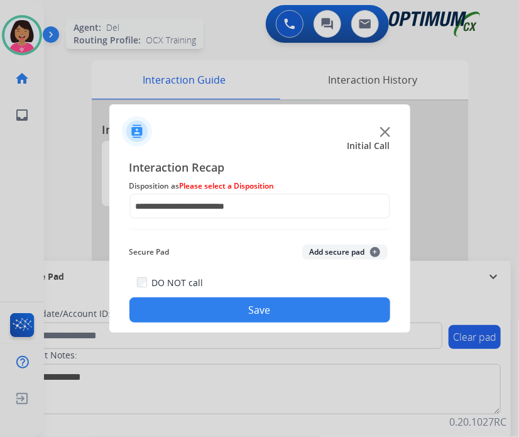
click at [236, 312] on button "Save" at bounding box center [260, 309] width 261 height 25
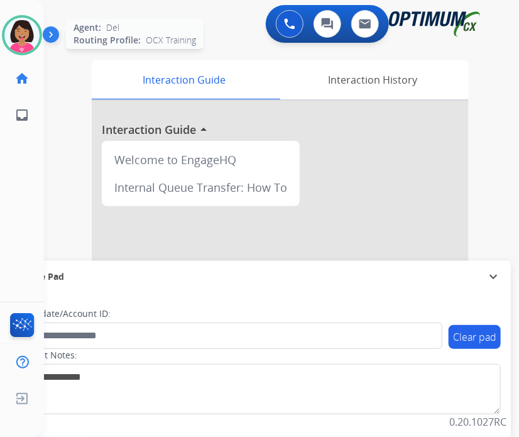
click at [0, 207] on div "Del Available Edit Avatar Agent: Del Routing Profile: OCX Training home Home Ho…" at bounding box center [22, 218] width 44 height 437
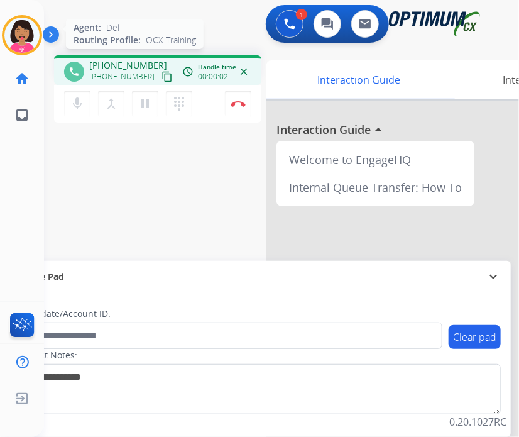
click at [162, 78] on mat-icon "content_copy" at bounding box center [167, 76] width 11 height 11
click at [4, 174] on div "Del Busy Edit Avatar Agent: [PERSON_NAME] Profile: OCX Training home Home Home …" at bounding box center [22, 218] width 44 height 437
click at [247, 106] on button "Disconnect" at bounding box center [238, 104] width 26 height 26
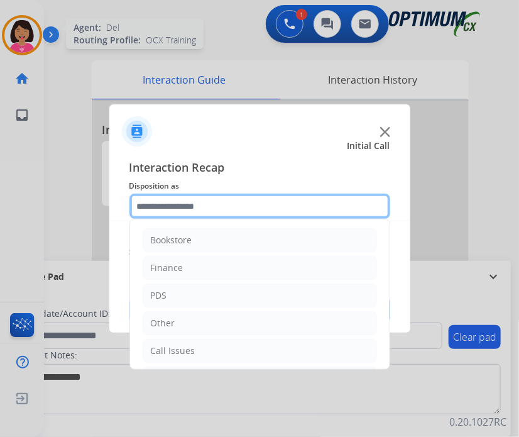
click at [254, 203] on input "text" at bounding box center [260, 206] width 261 height 25
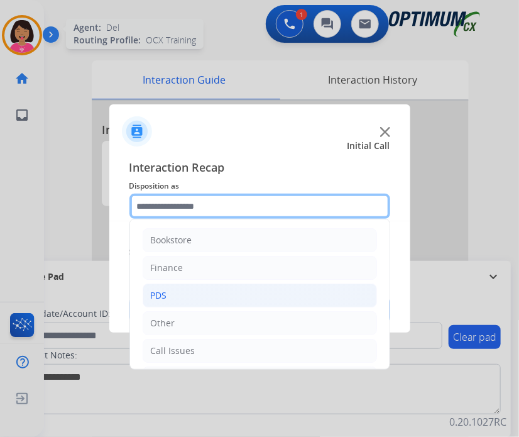
scroll to position [83, 0]
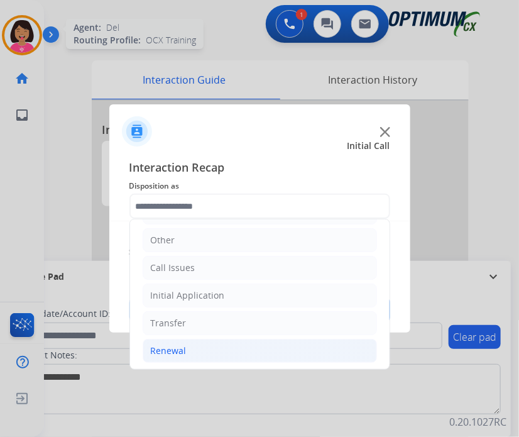
click at [219, 341] on li "Renewal" at bounding box center [260, 351] width 235 height 24
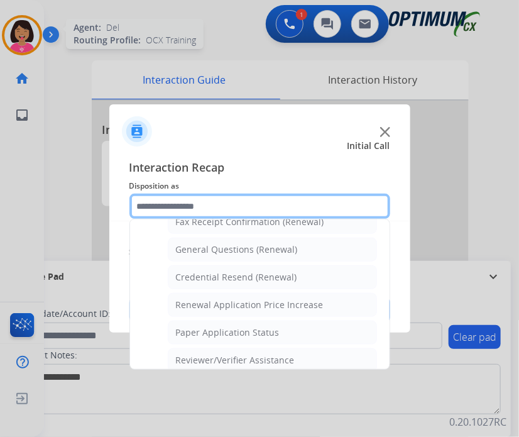
scroll to position [365, 0]
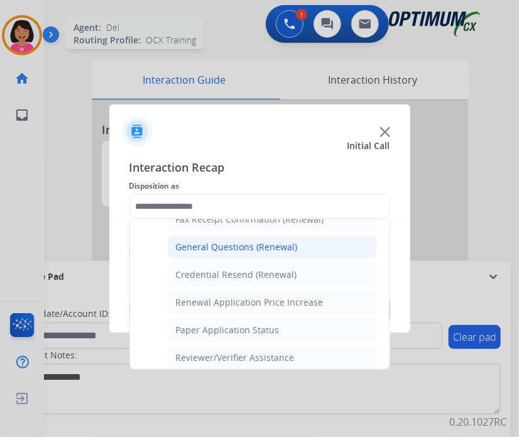
click at [247, 245] on div "General Questions (Renewal)" at bounding box center [237, 247] width 122 height 13
type input "**********"
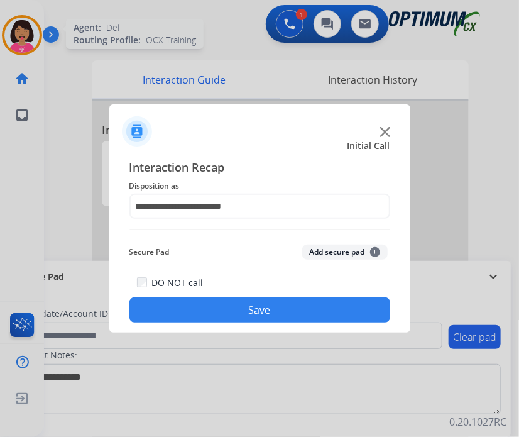
click at [252, 310] on button "Save" at bounding box center [260, 309] width 261 height 25
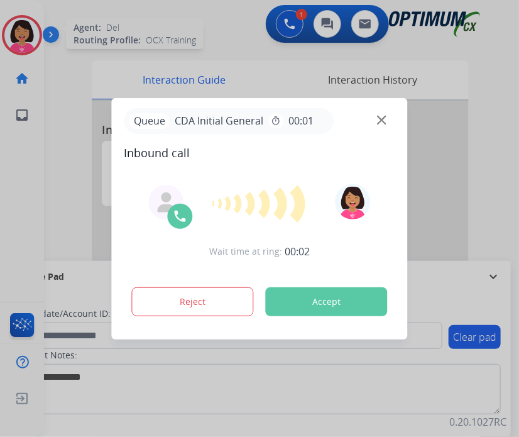
click at [25, 198] on div at bounding box center [259, 218] width 519 height 437
click at [382, 121] on img at bounding box center [381, 119] width 9 height 9
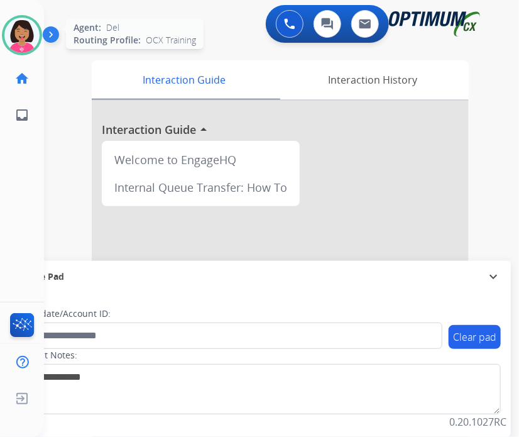
click at [382, 121] on div at bounding box center [280, 335] width 377 height 469
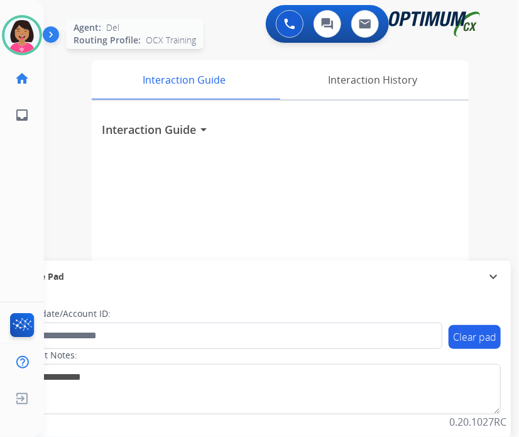
click at [382, 121] on div "Interaction Guide arrow_drop_down" at bounding box center [280, 125] width 357 height 28
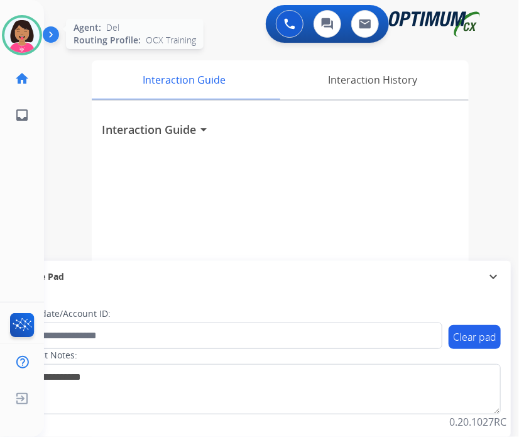
click at [382, 121] on div "Interaction Guide arrow_drop_down" at bounding box center [280, 125] width 357 height 28
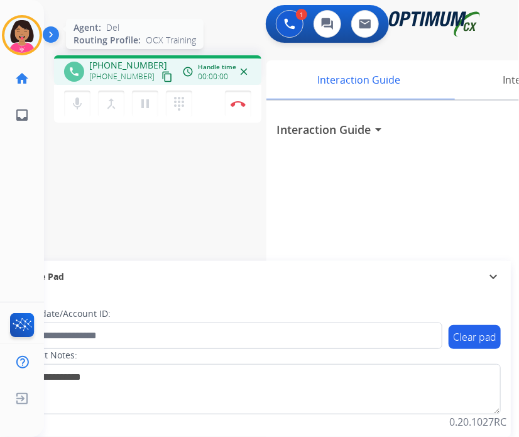
click at [162, 75] on mat-icon "content_copy" at bounding box center [167, 76] width 11 height 11
click at [1, 202] on div "Del Busy Edit Avatar Agent: [PERSON_NAME] Profile: OCX Training home Home Home …" at bounding box center [22, 218] width 44 height 437
click at [15, 197] on div "Del Busy Edit Avatar Agent: [PERSON_NAME] Profile: OCX Training home Home Home …" at bounding box center [22, 218] width 44 height 437
click at [232, 100] on button "Disconnect" at bounding box center [238, 104] width 26 height 26
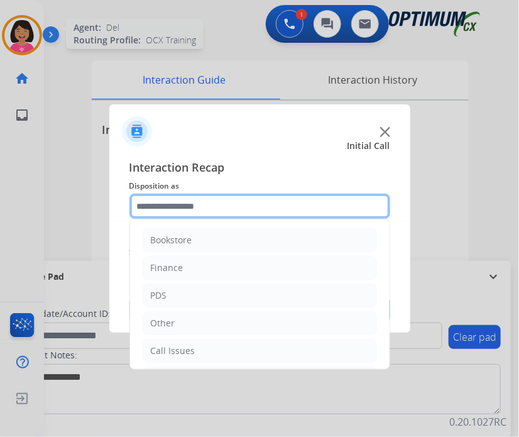
click at [211, 209] on input "text" at bounding box center [260, 206] width 261 height 25
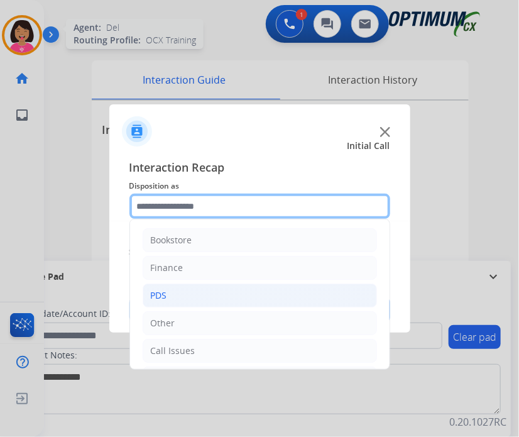
scroll to position [83, 0]
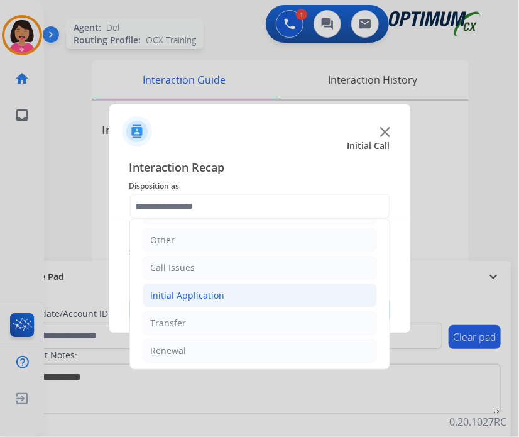
click at [221, 292] on div "Initial Application" at bounding box center [188, 295] width 74 height 13
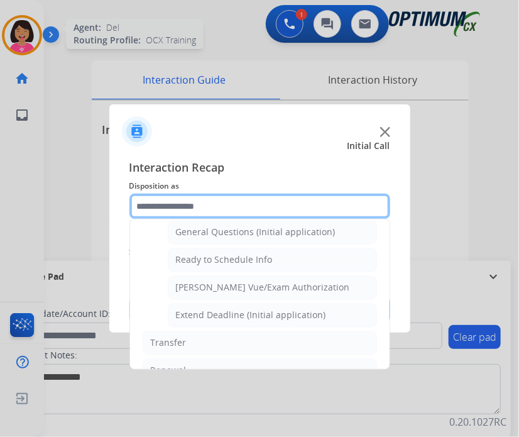
scroll to position [740, 0]
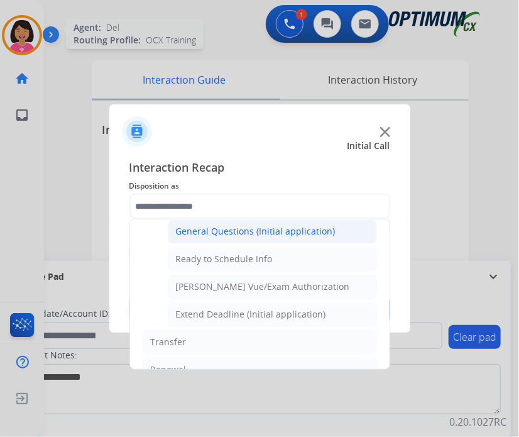
click at [232, 226] on div "General Questions (Initial application)" at bounding box center [256, 232] width 160 height 13
type input "**********"
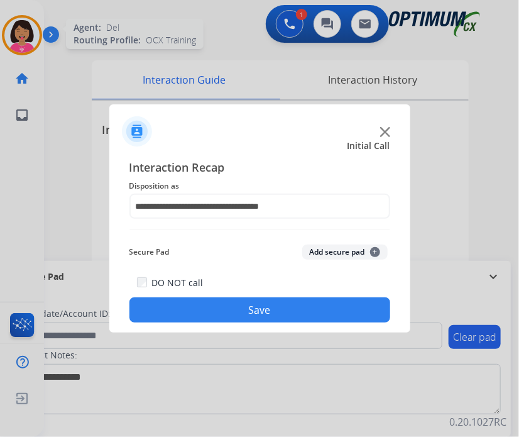
click at [240, 304] on button "Save" at bounding box center [260, 309] width 261 height 25
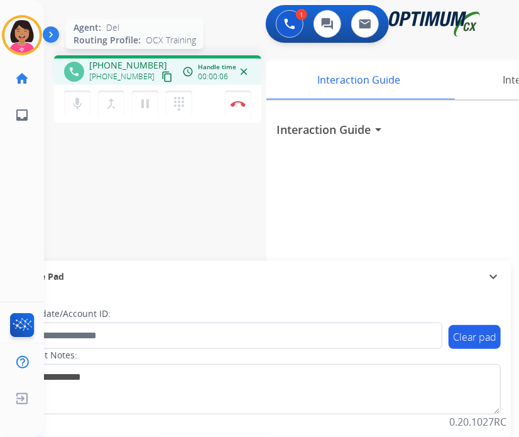
click at [160, 70] on button "content_copy" at bounding box center [167, 76] width 15 height 15
click at [28, 196] on div "Del Busy Edit Avatar Agent: [PERSON_NAME] Profile: OCX Training home Home Home …" at bounding box center [22, 218] width 44 height 437
click at [233, 101] on img at bounding box center [238, 104] width 15 height 6
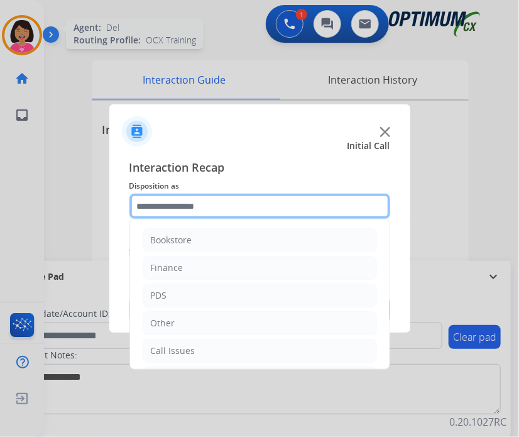
click at [269, 202] on input "text" at bounding box center [260, 206] width 261 height 25
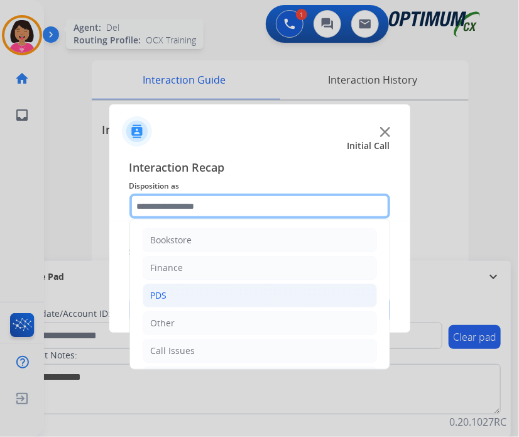
scroll to position [83, 0]
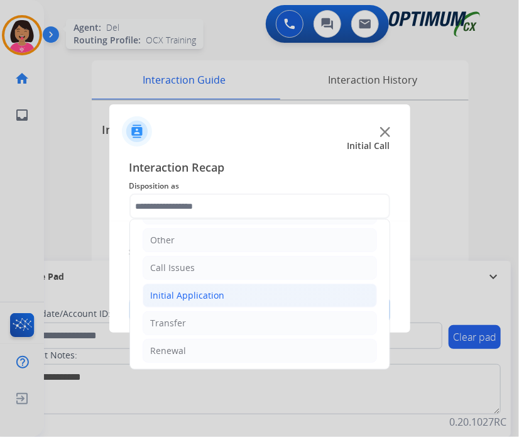
click at [243, 294] on li "Initial Application" at bounding box center [260, 296] width 235 height 24
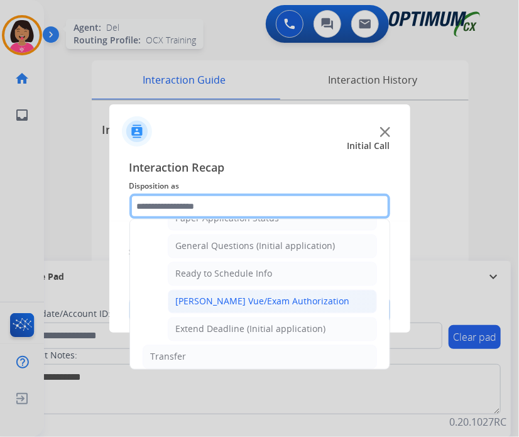
scroll to position [726, 0]
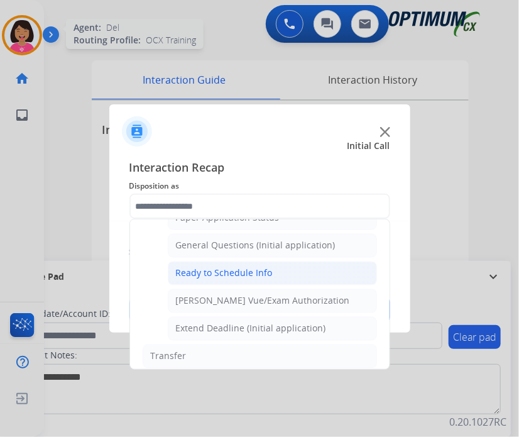
click at [233, 272] on div "Ready to Schedule Info" at bounding box center [224, 273] width 97 height 13
type input "**********"
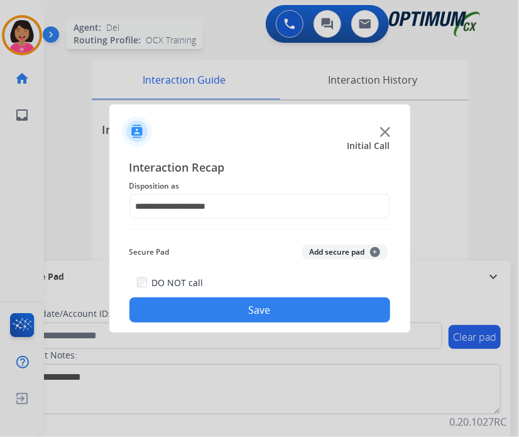
click at [244, 318] on button "Save" at bounding box center [260, 309] width 261 height 25
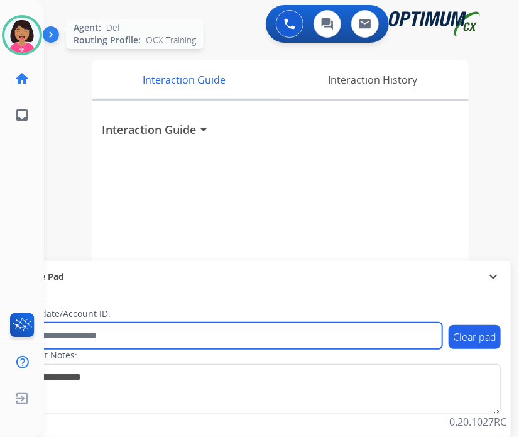
click at [327, 336] on input "text" at bounding box center [229, 336] width 426 height 26
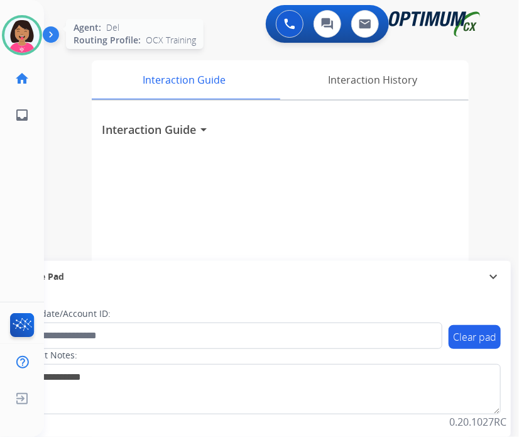
click at [23, 40] on img at bounding box center [21, 35] width 35 height 35
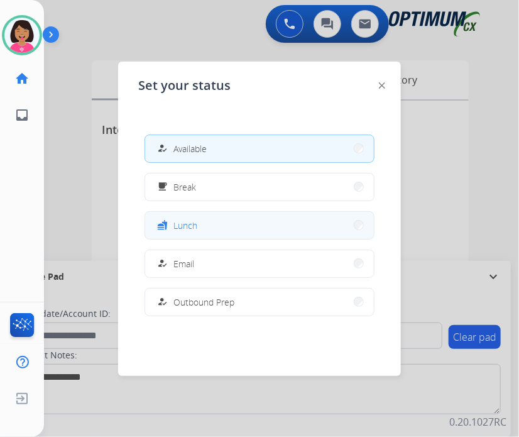
scroll to position [313, 0]
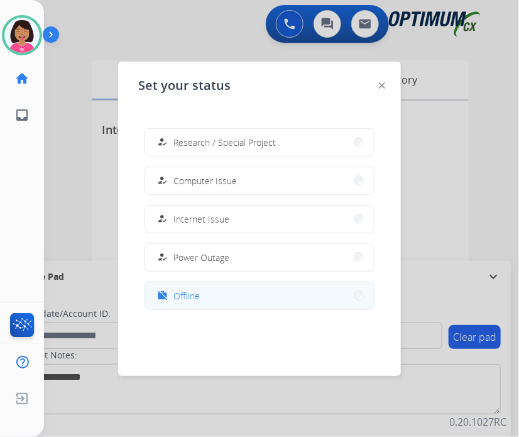
click at [241, 294] on button "work_off Offline" at bounding box center [259, 295] width 229 height 27
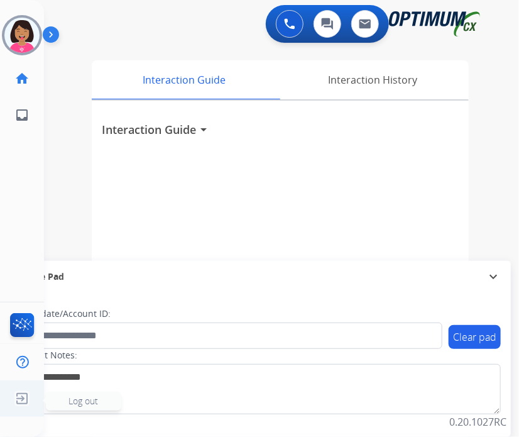
click at [17, 398] on img at bounding box center [22, 399] width 23 height 24
